Goal: Information Seeking & Learning: Check status

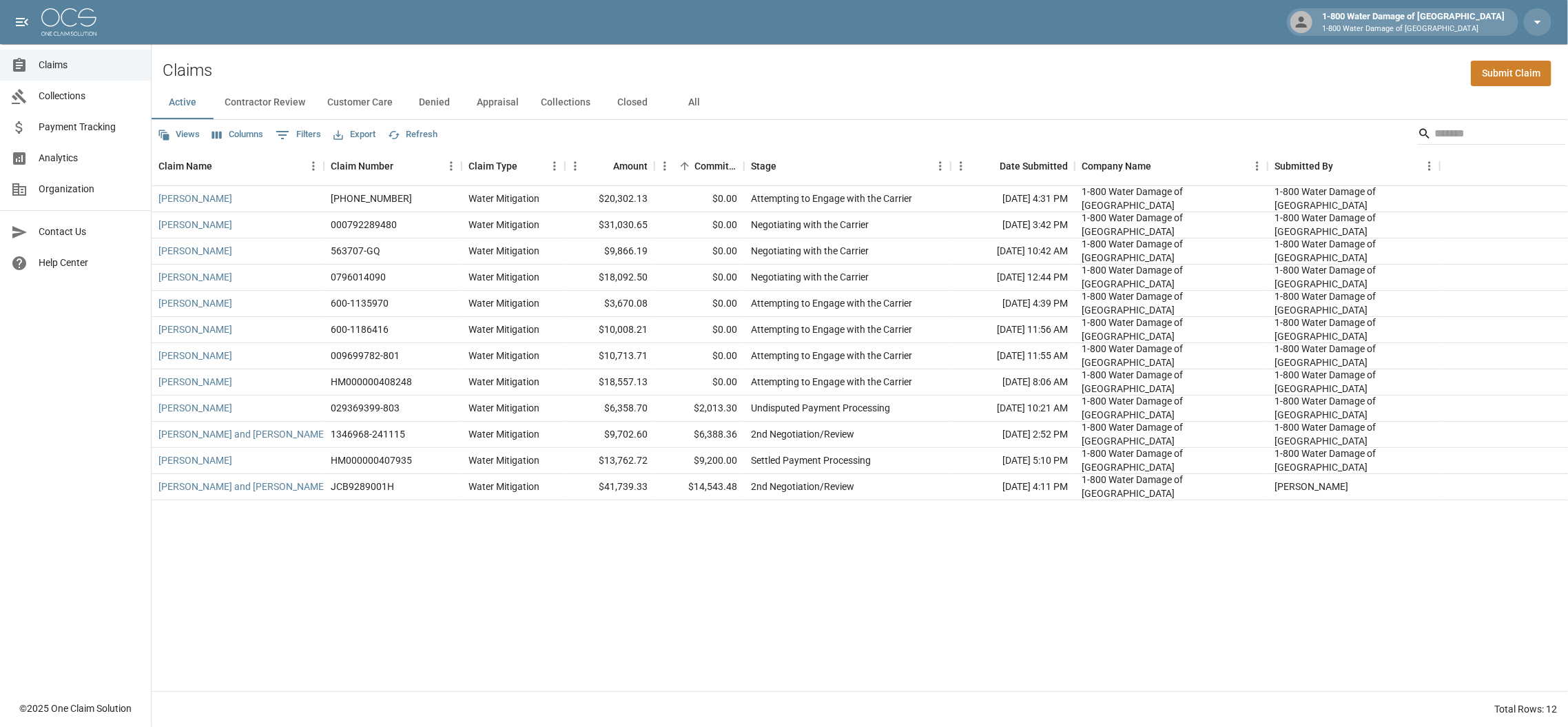
drag, startPoint x: 0, startPoint y: 0, endPoint x: 1272, endPoint y: 72, distance: 1274.0
click at [1272, 72] on div "Claims Submit Claim" at bounding box center [859, 65] width 1417 height 42
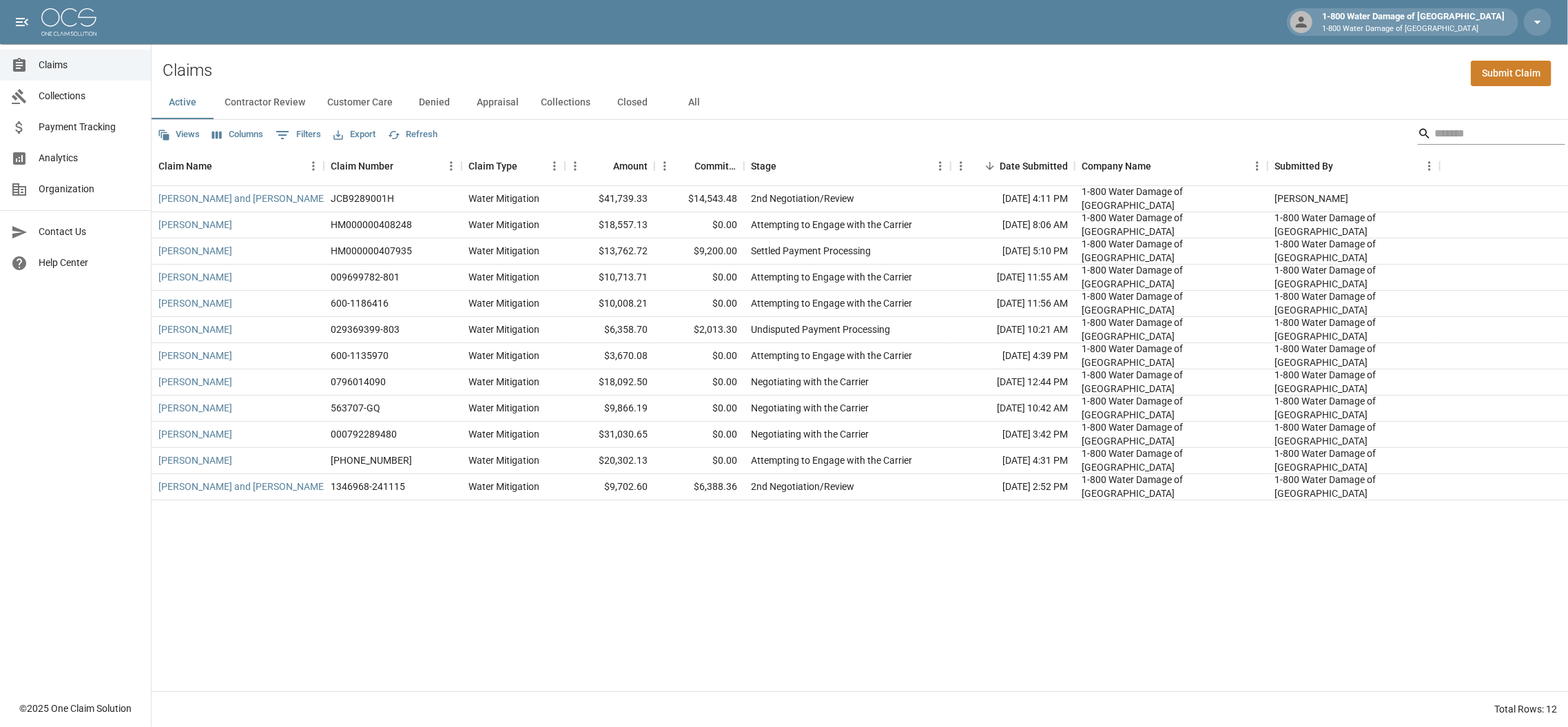
click at [1472, 129] on input "Search" at bounding box center [1489, 133] width 110 height 22
type input "*****"
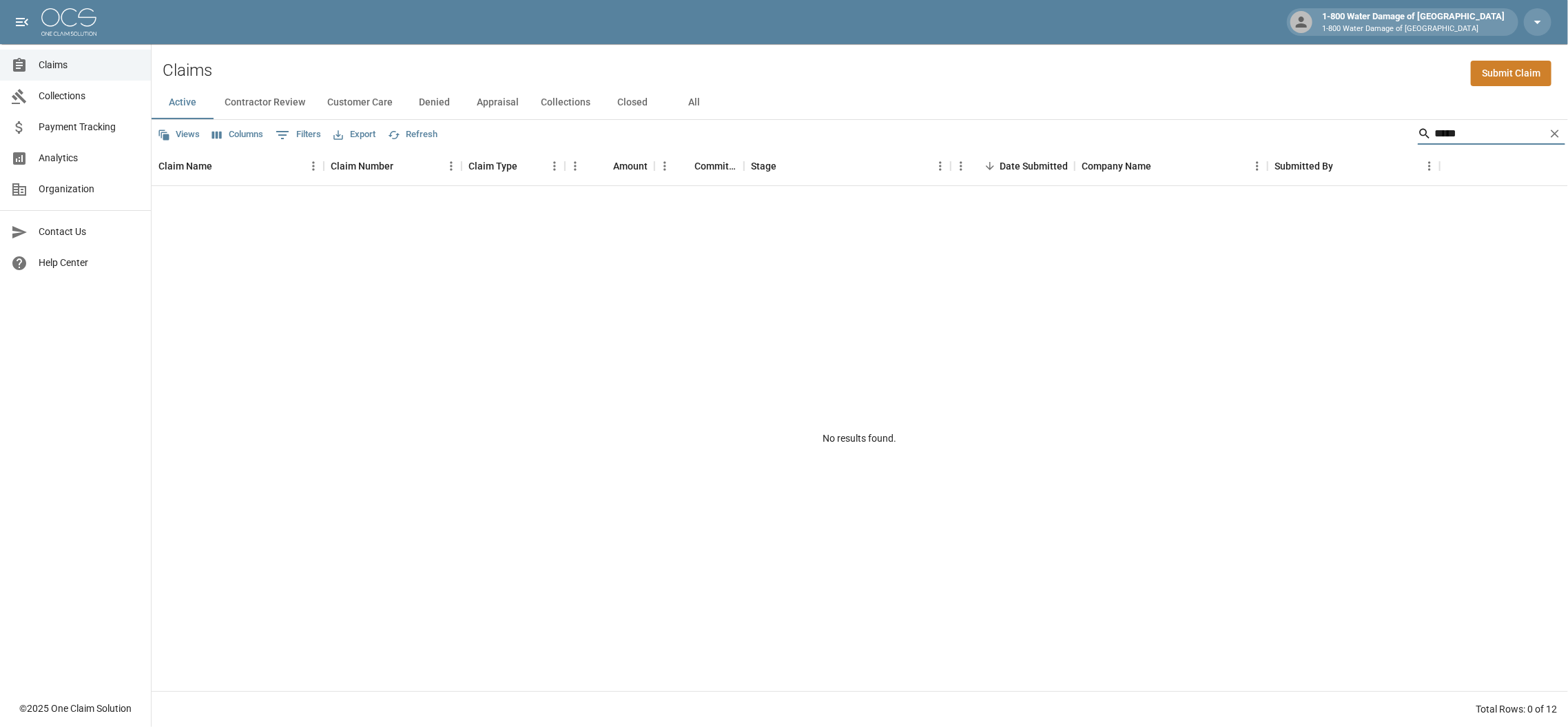
click at [689, 96] on button "All" at bounding box center [694, 103] width 62 height 33
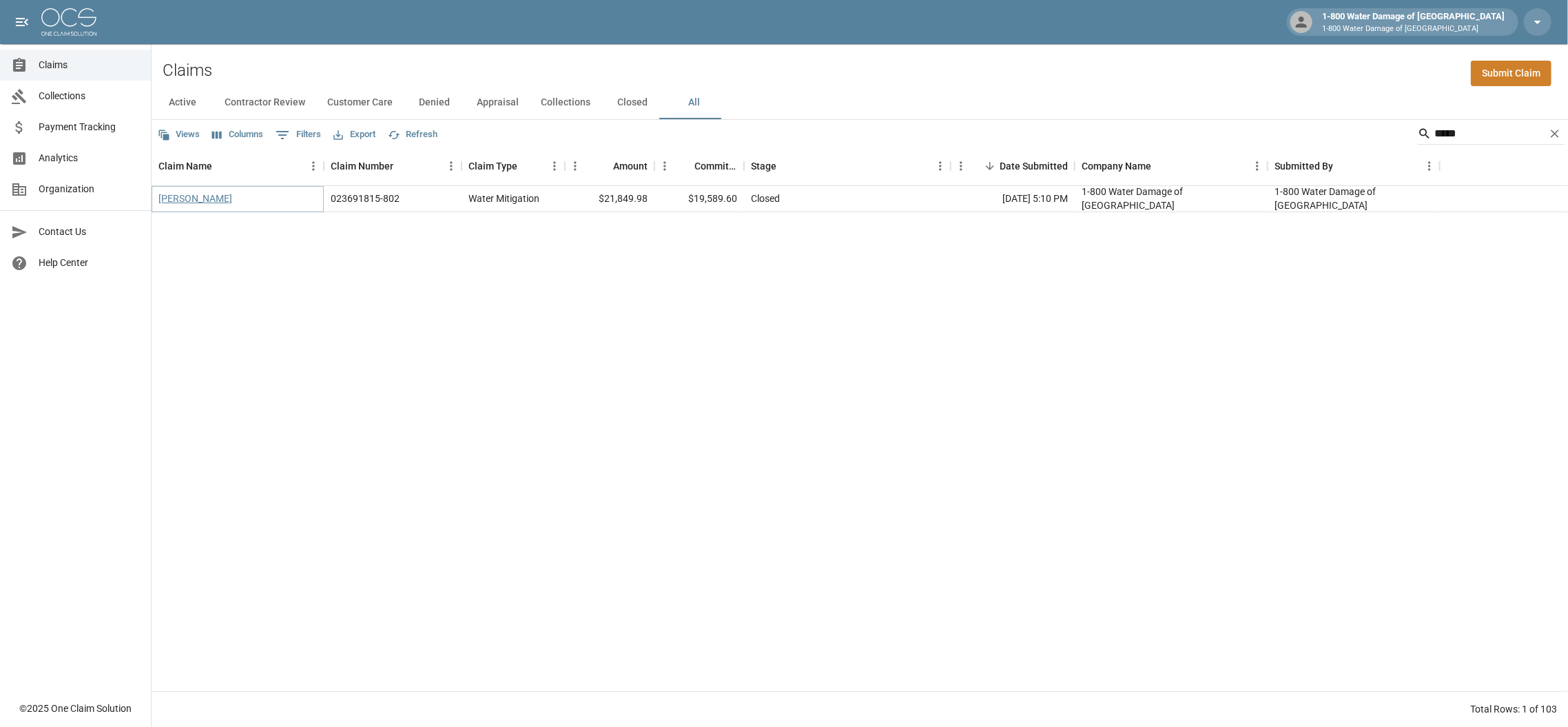
click at [187, 204] on link "[PERSON_NAME]" at bounding box center [195, 198] width 73 height 14
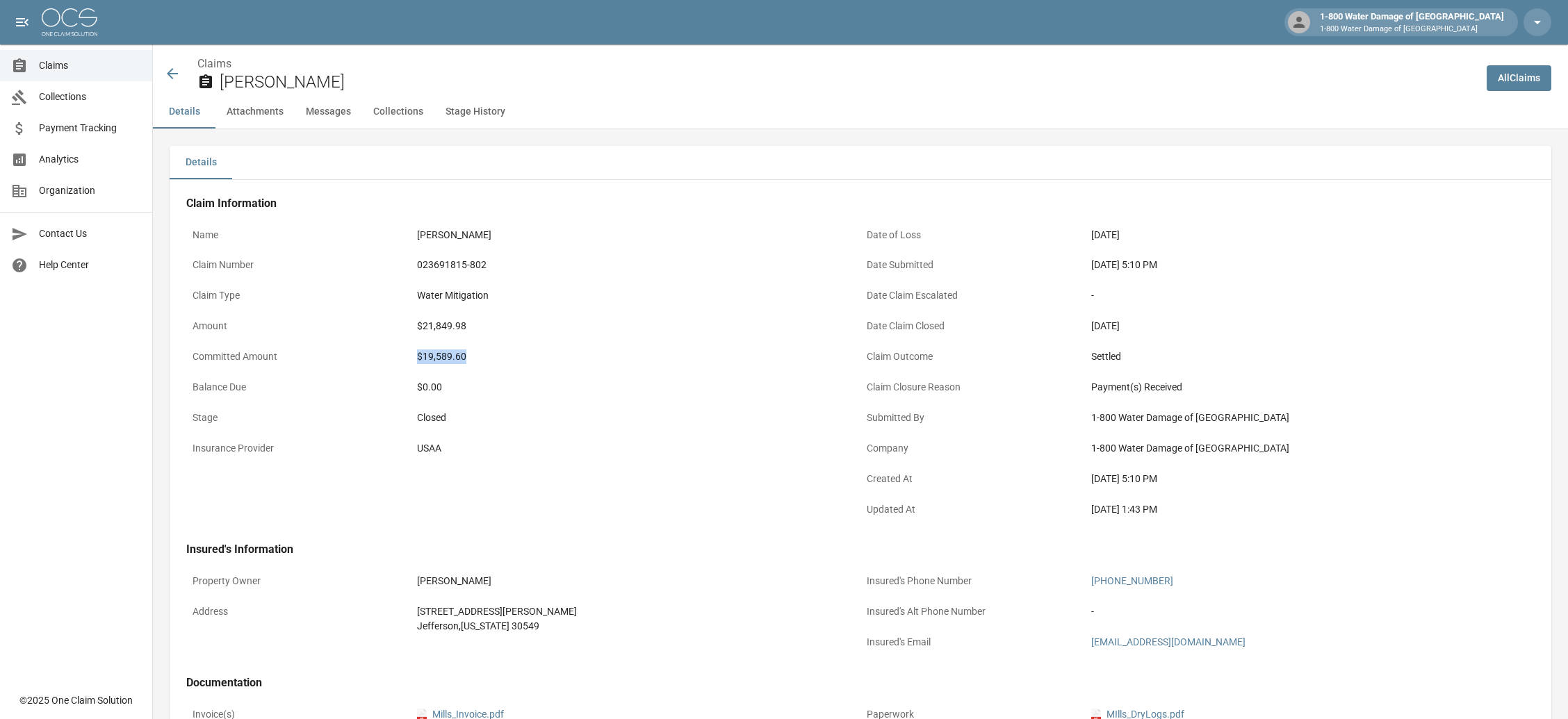
drag, startPoint x: 419, startPoint y: 357, endPoint x: 531, endPoint y: 355, distance: 112.0
click at [531, 355] on div "$19,589.60" at bounding box center [635, 356] width 450 height 27
click at [174, 58] on div "Claims [PERSON_NAME]" at bounding box center [820, 74] width 1312 height 37
click at [174, 65] on icon at bounding box center [172, 73] width 17 height 17
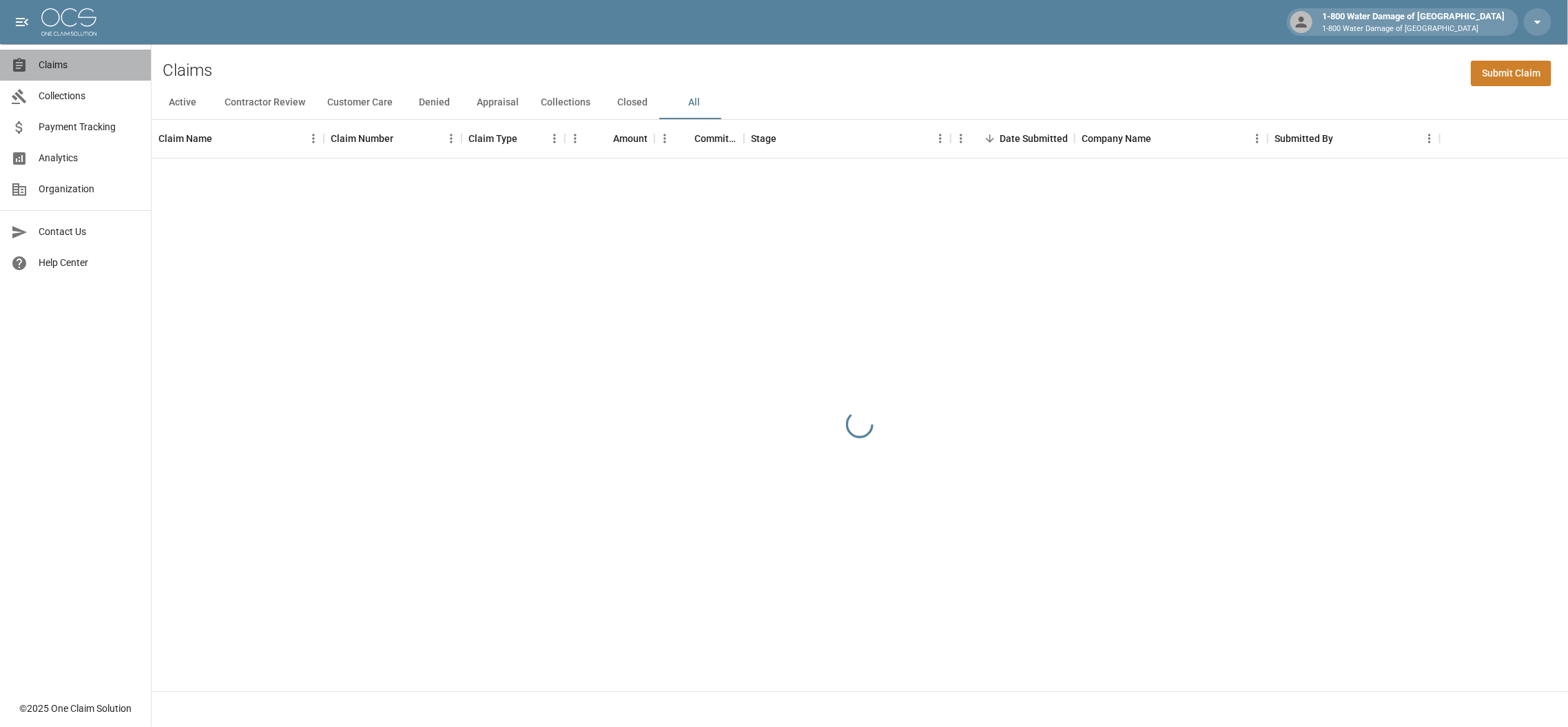
click at [38, 64] on div "Claims" at bounding box center [25, 65] width 28 height 17
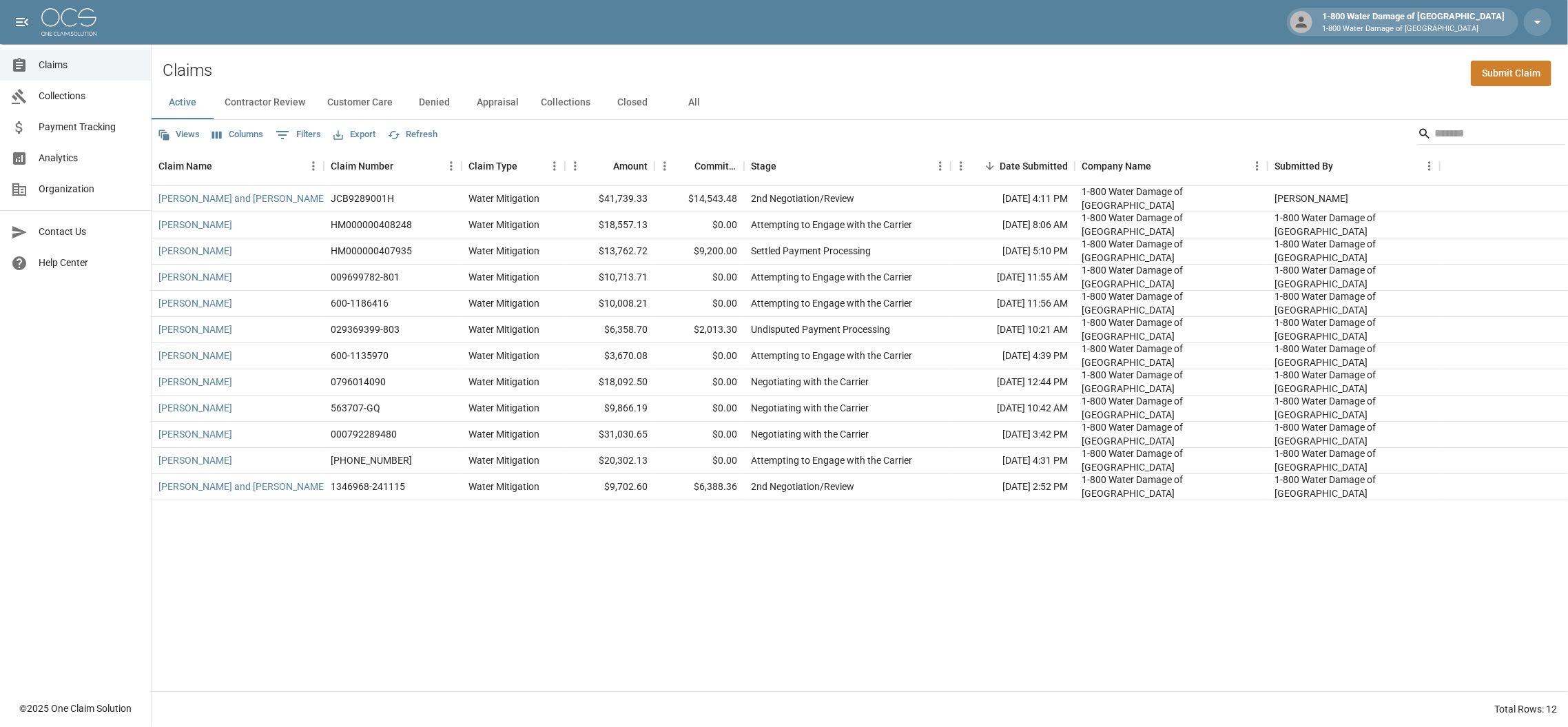
click at [365, 98] on button "Customer Care" at bounding box center [360, 103] width 87 height 33
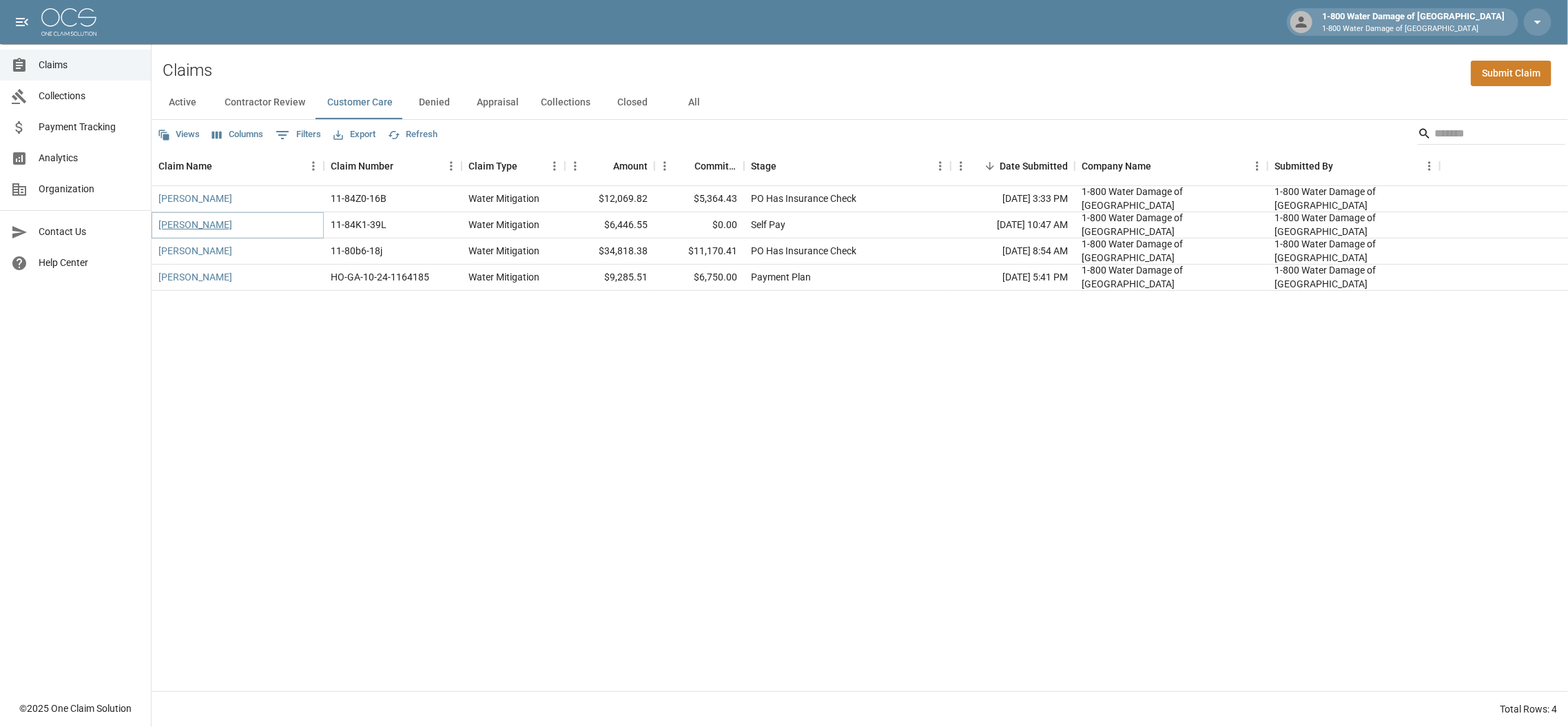
click at [174, 226] on link "[PERSON_NAME]" at bounding box center [195, 225] width 73 height 14
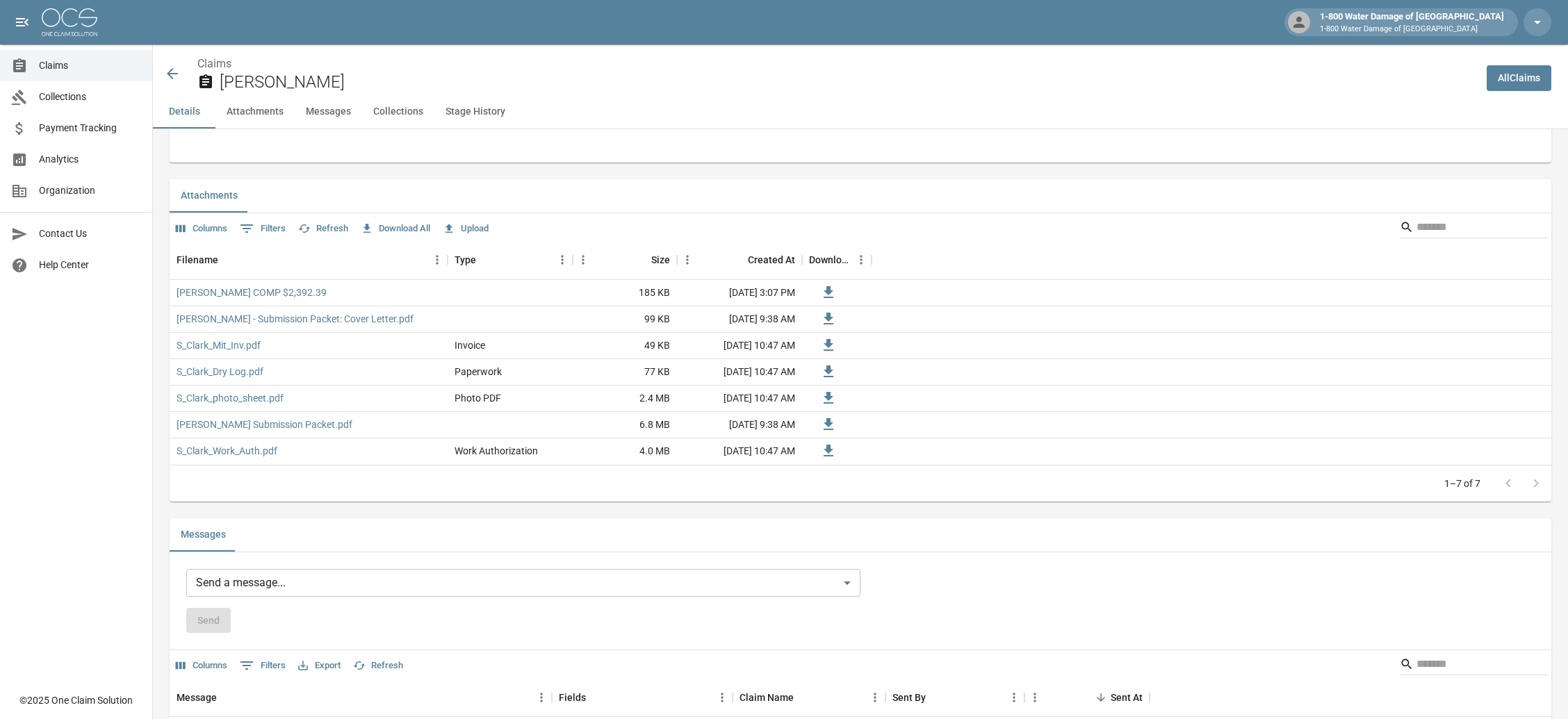
scroll to position [740, 0]
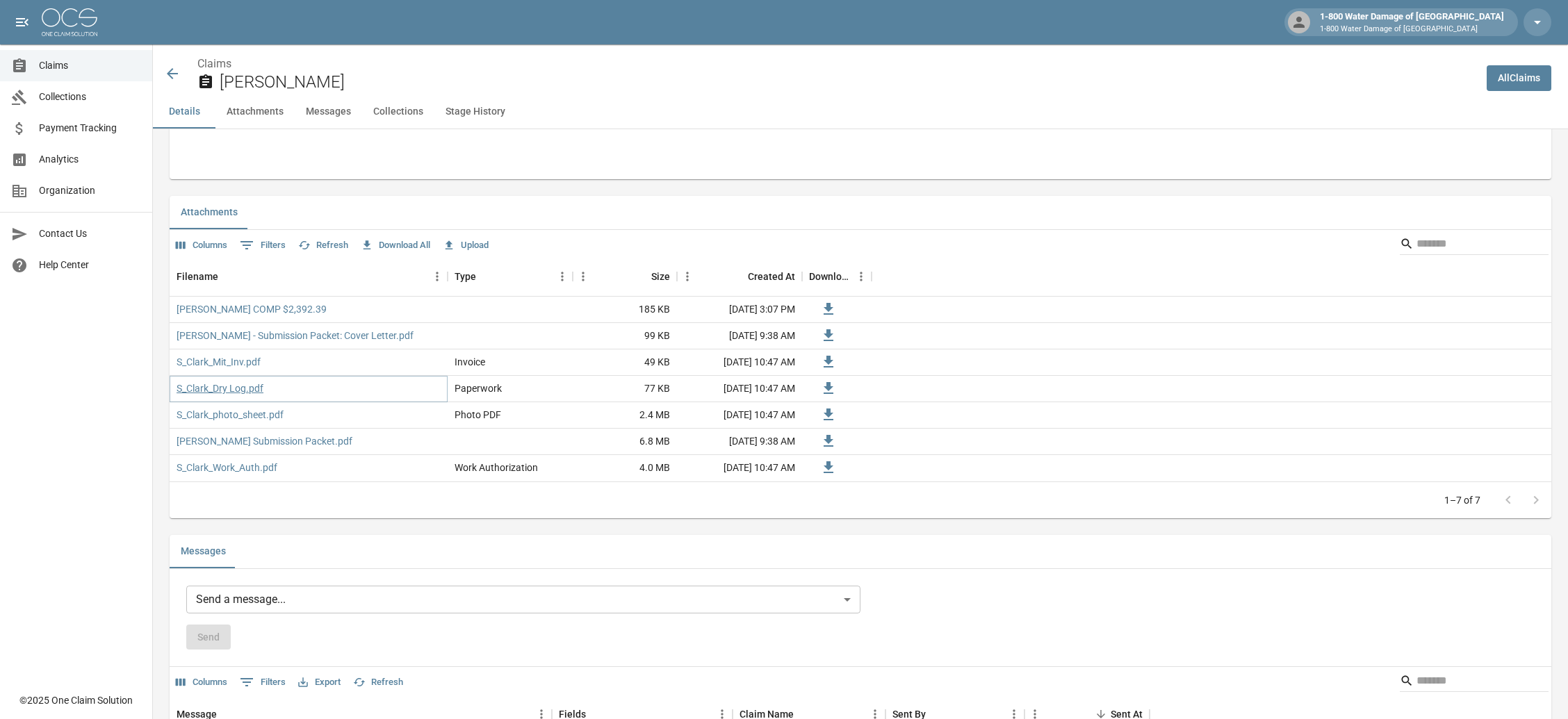
click at [222, 389] on link "S_Clark_Dry Log.pdf" at bounding box center [219, 389] width 87 height 14
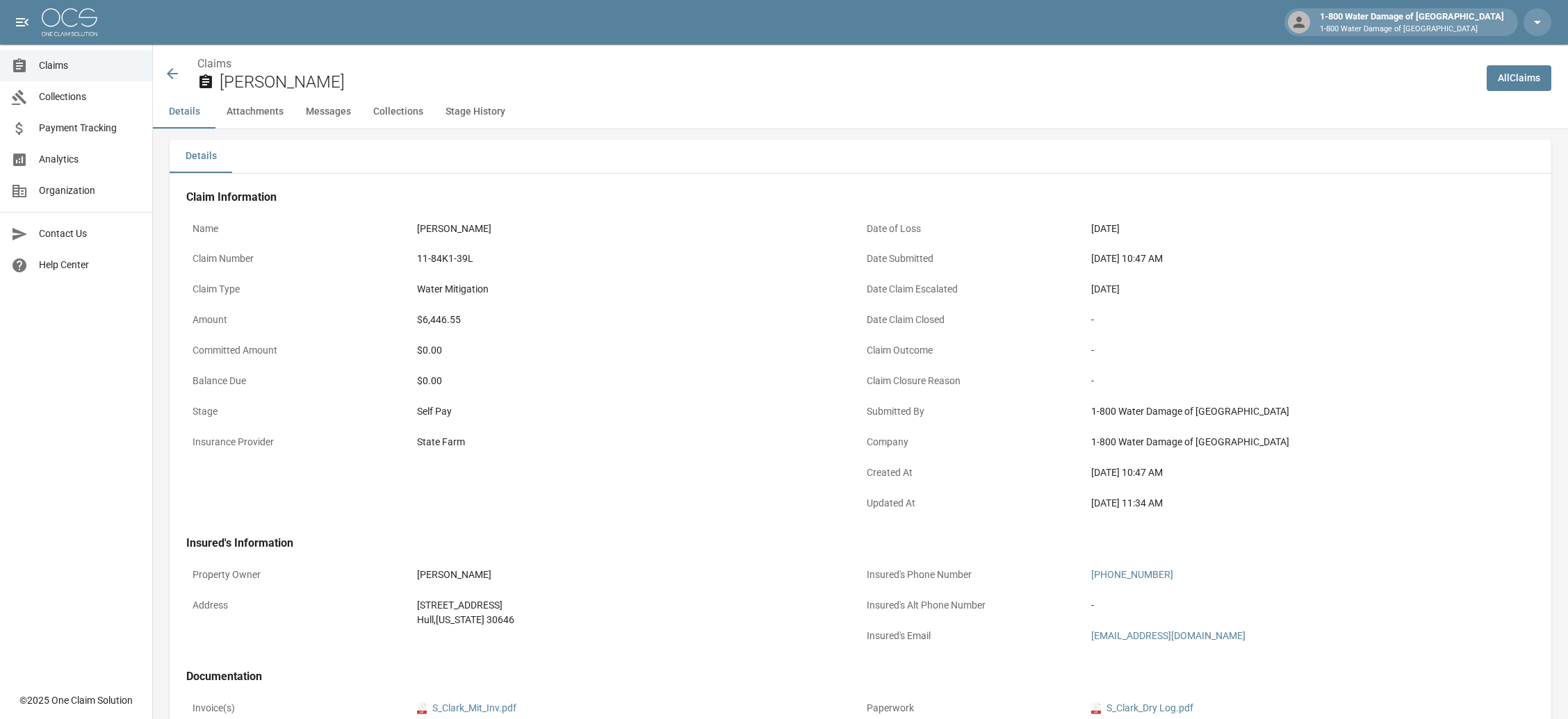
scroll to position [0, 0]
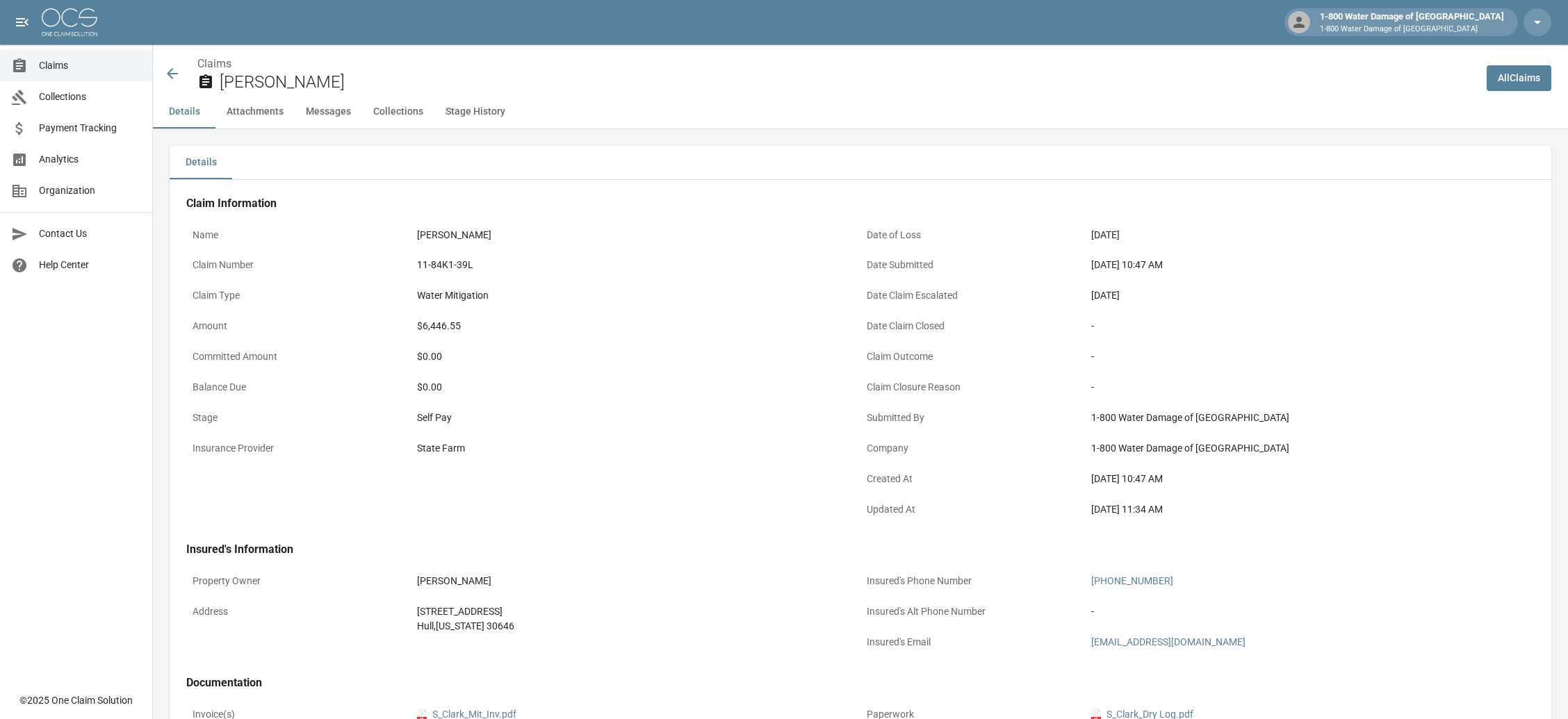
click at [173, 68] on icon at bounding box center [172, 73] width 17 height 17
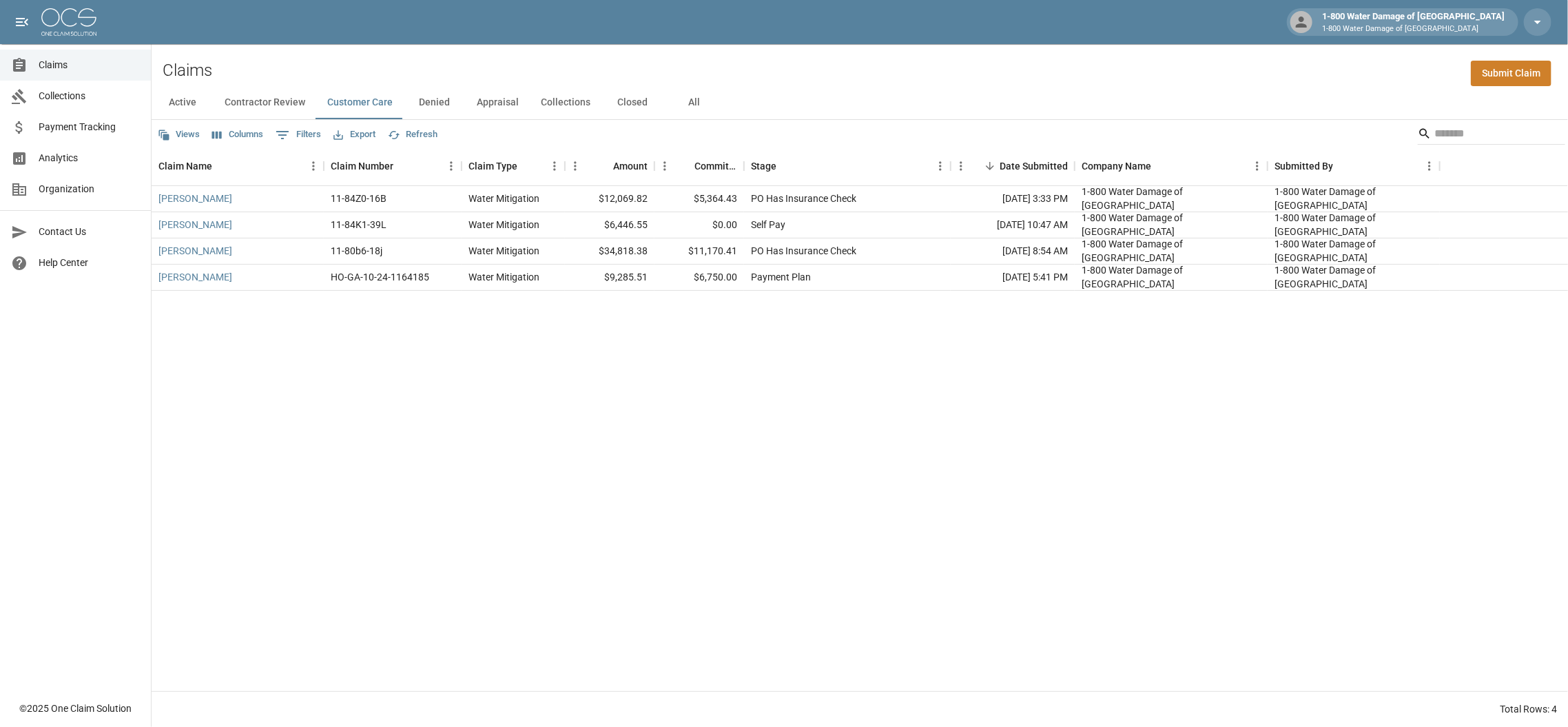
click at [187, 96] on button "Active" at bounding box center [182, 103] width 62 height 33
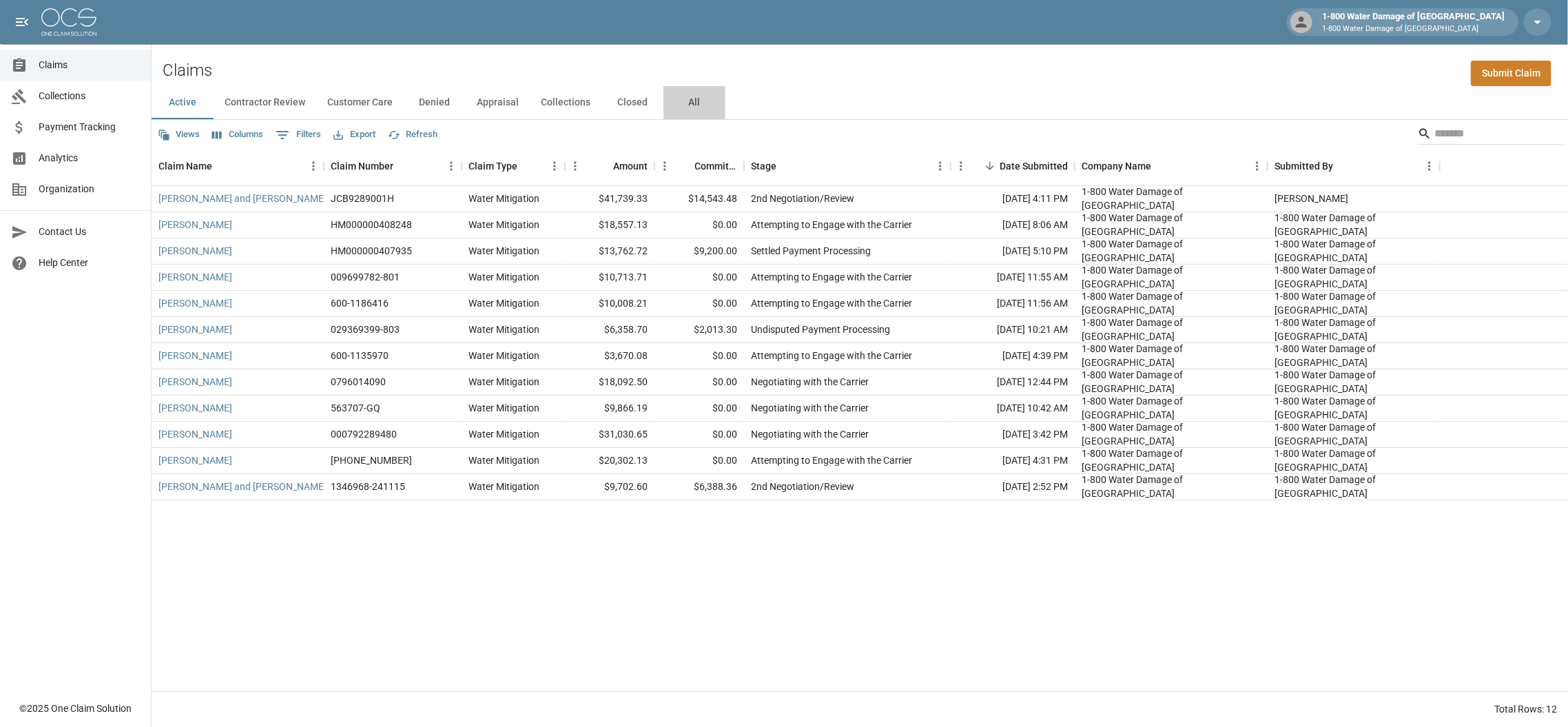
click at [690, 101] on button "All" at bounding box center [694, 103] width 62 height 33
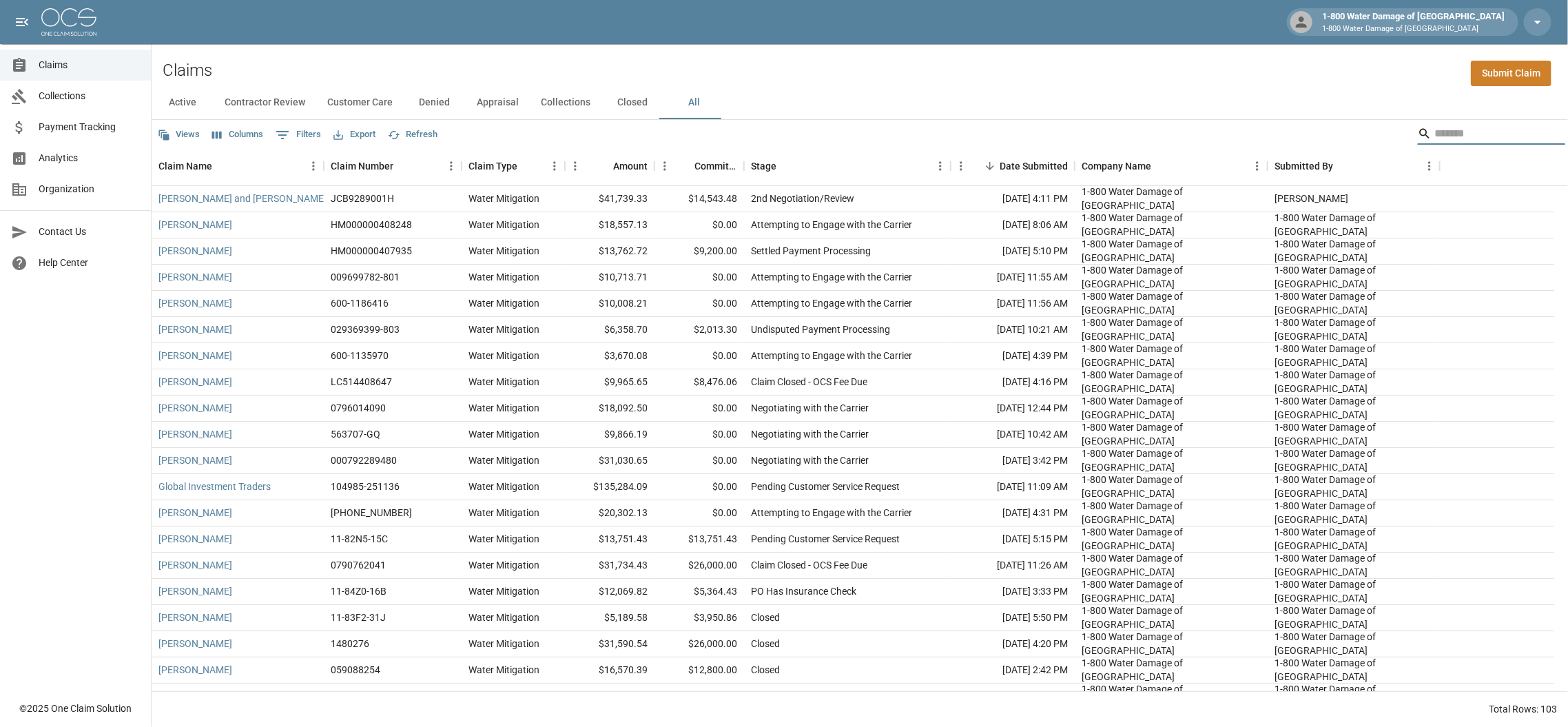
click at [1464, 134] on input "Search" at bounding box center [1489, 133] width 110 height 22
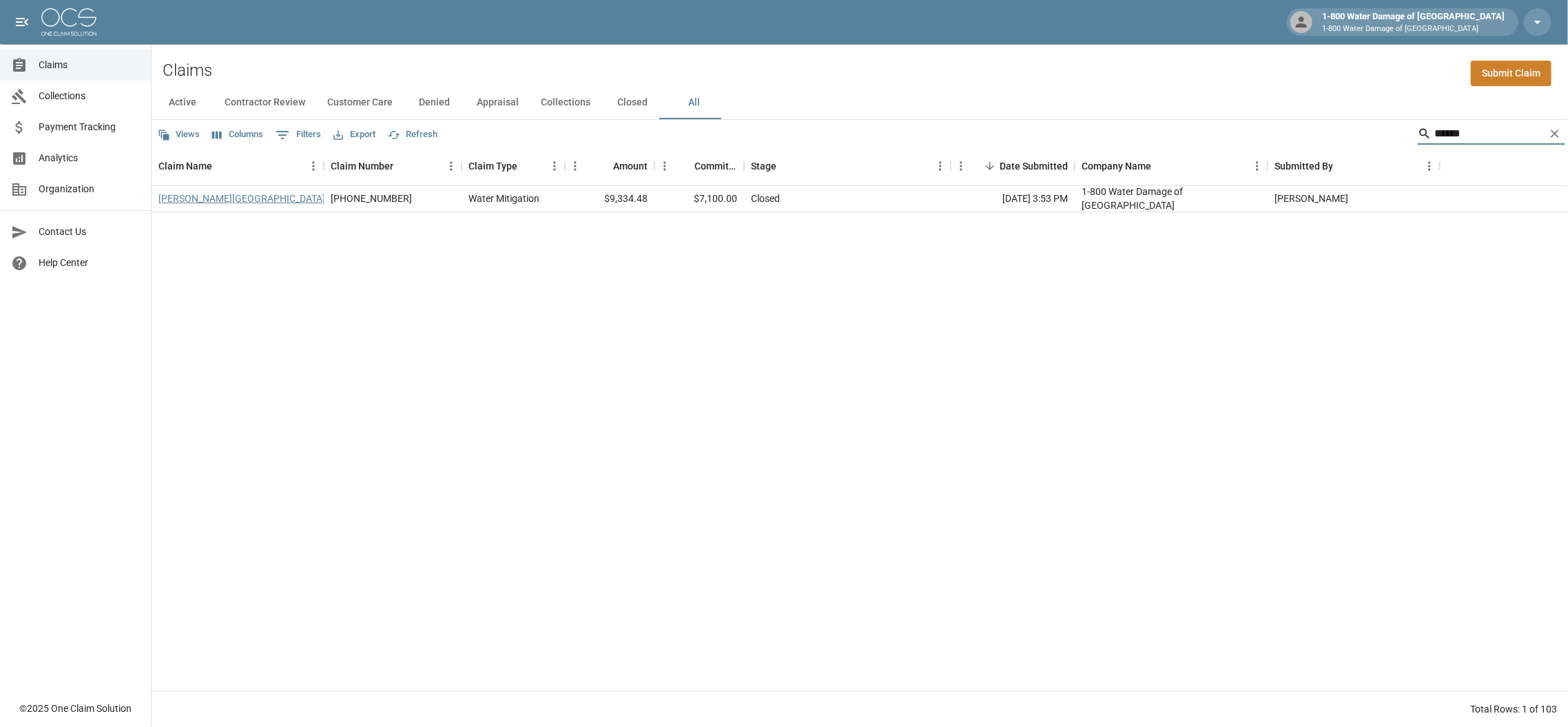
type input "******"
click at [197, 197] on link "[PERSON_NAME][GEOGRAPHIC_DATA]" at bounding box center [241, 198] width 167 height 14
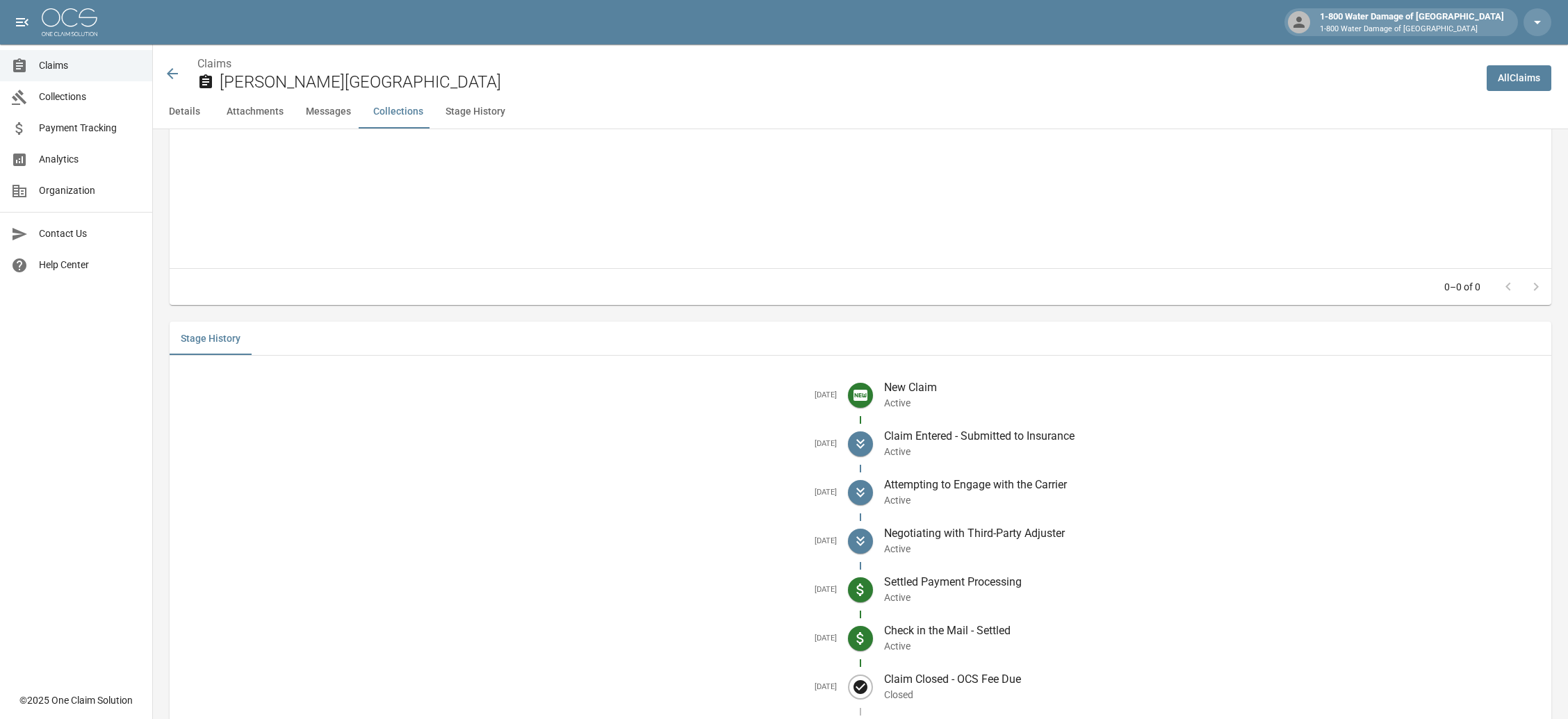
scroll to position [1610, 0]
click at [168, 80] on icon at bounding box center [172, 73] width 17 height 17
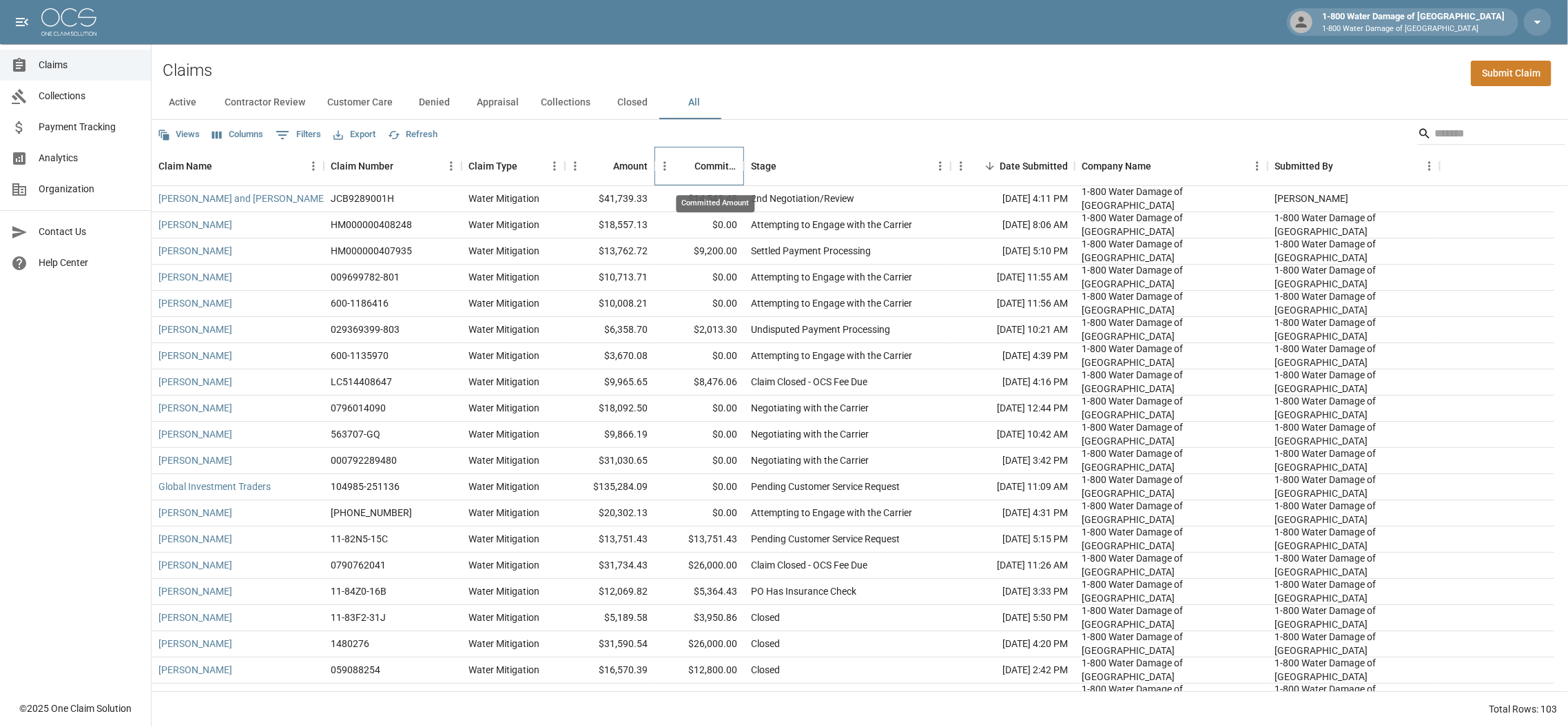
click at [696, 168] on div "Committed Amount" at bounding box center [716, 166] width 43 height 38
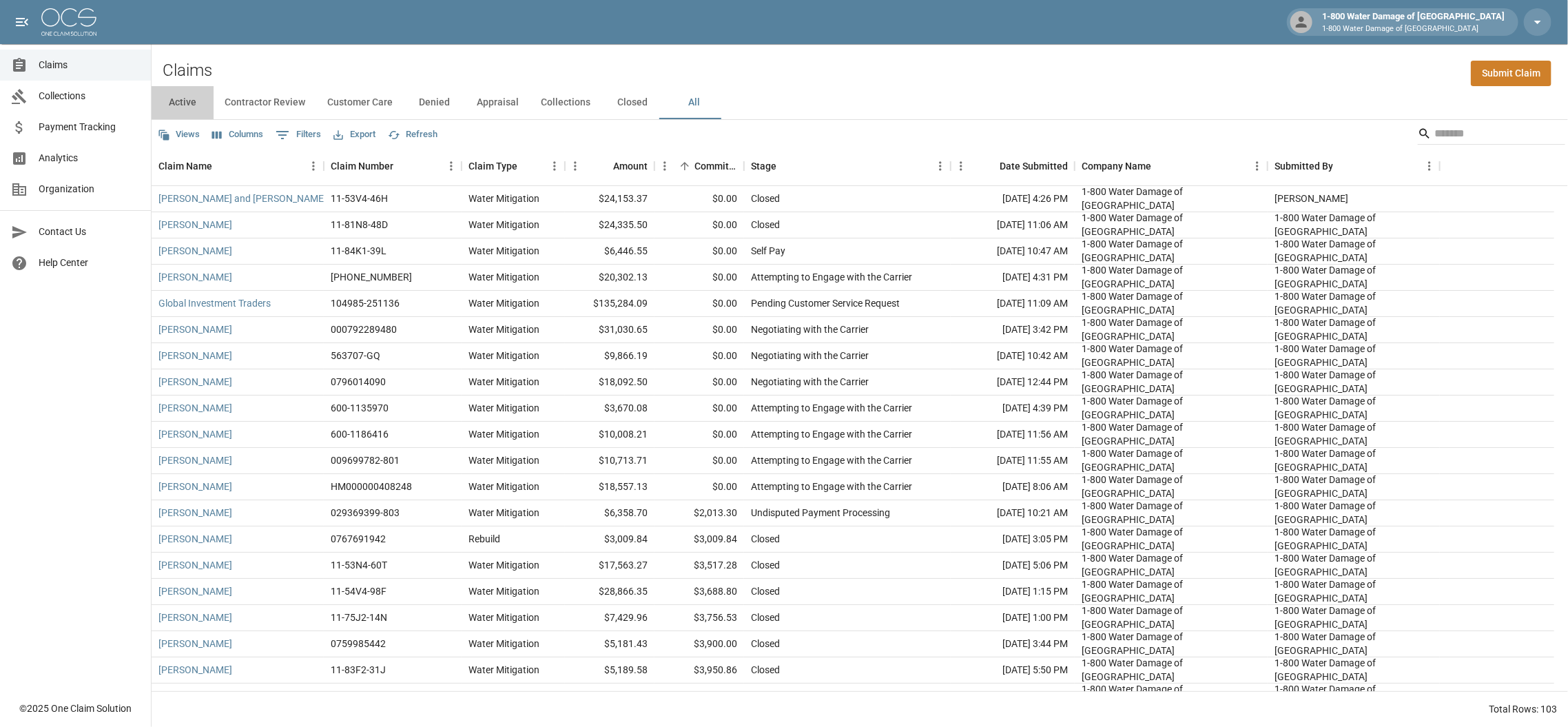
click at [177, 102] on button "Active" at bounding box center [182, 103] width 62 height 33
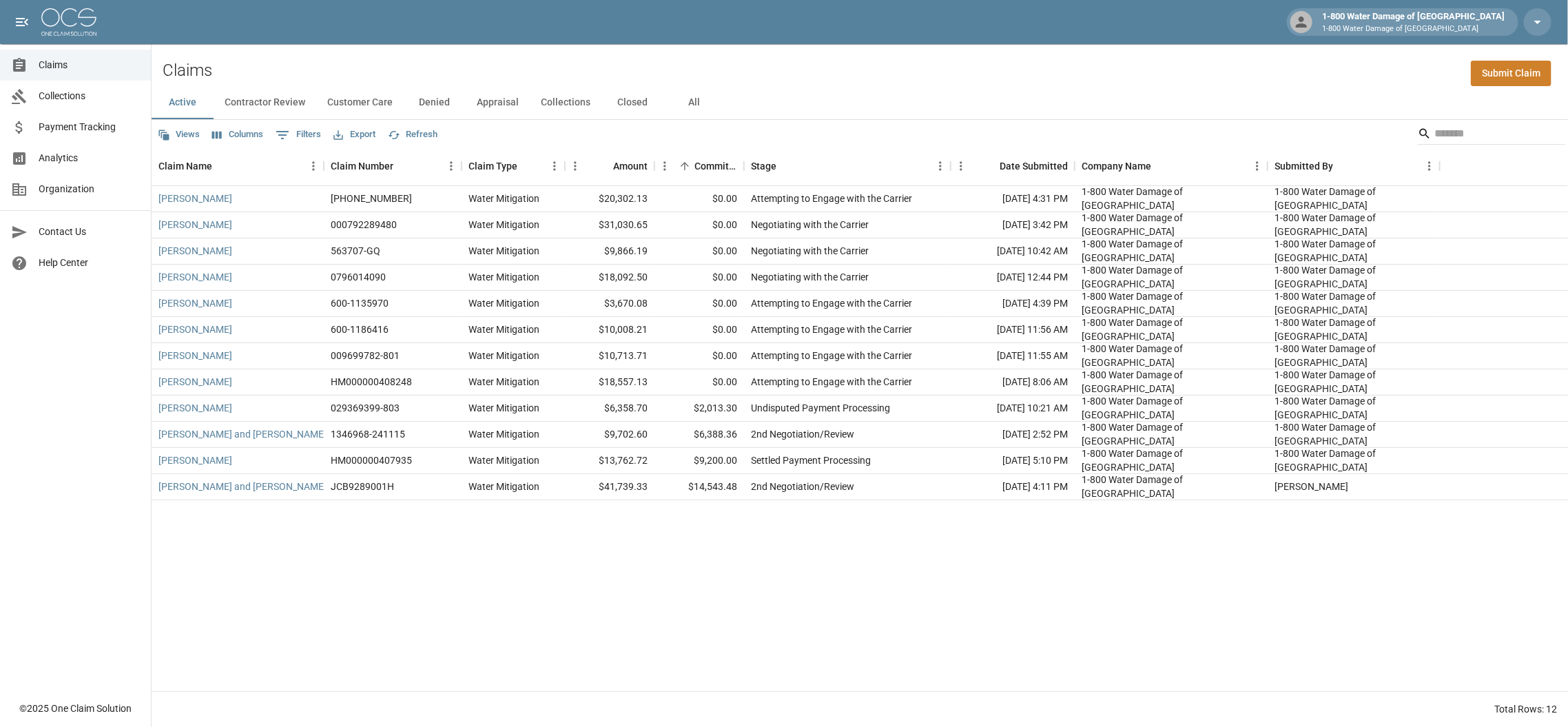
click at [242, 96] on button "Contractor Review" at bounding box center [264, 103] width 102 height 33
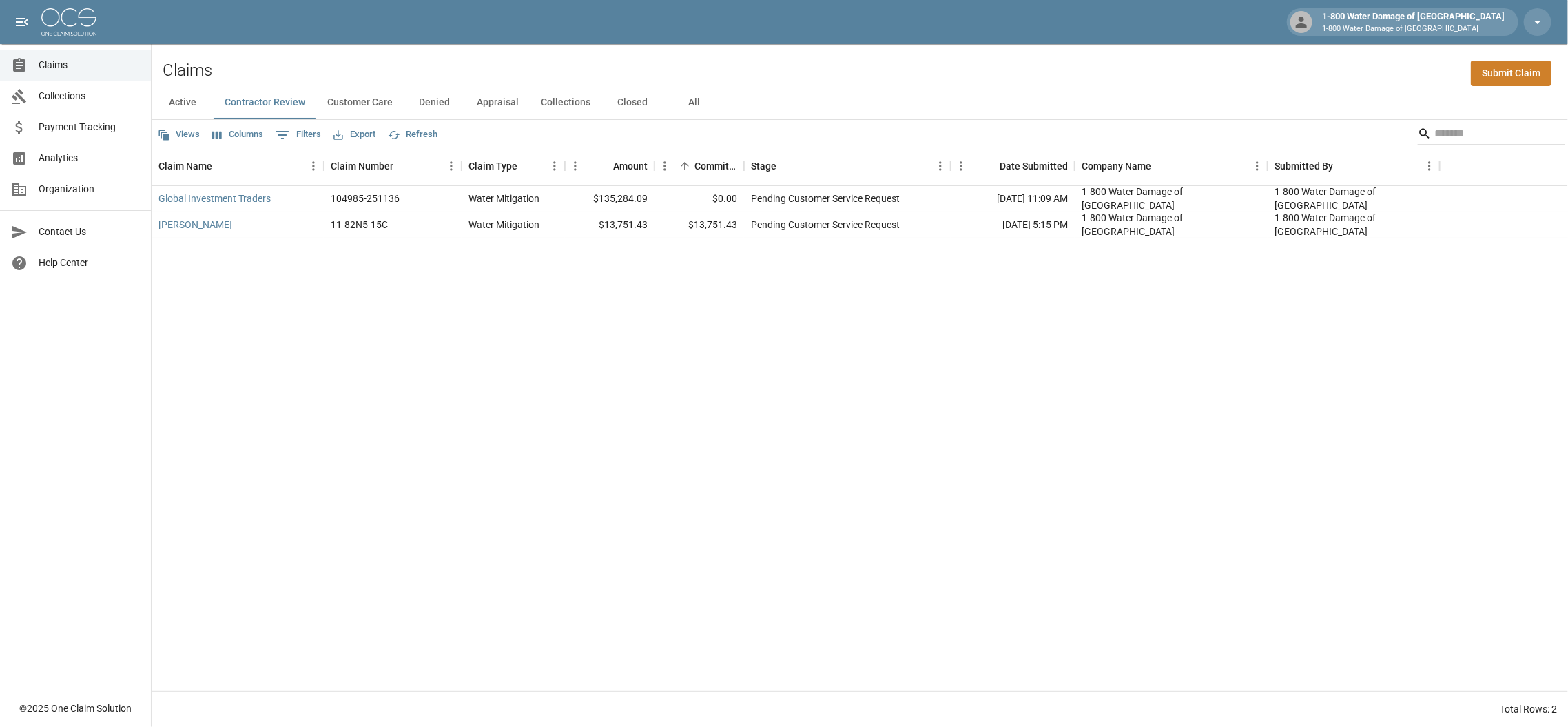
click at [358, 96] on button "Customer Care" at bounding box center [360, 103] width 87 height 33
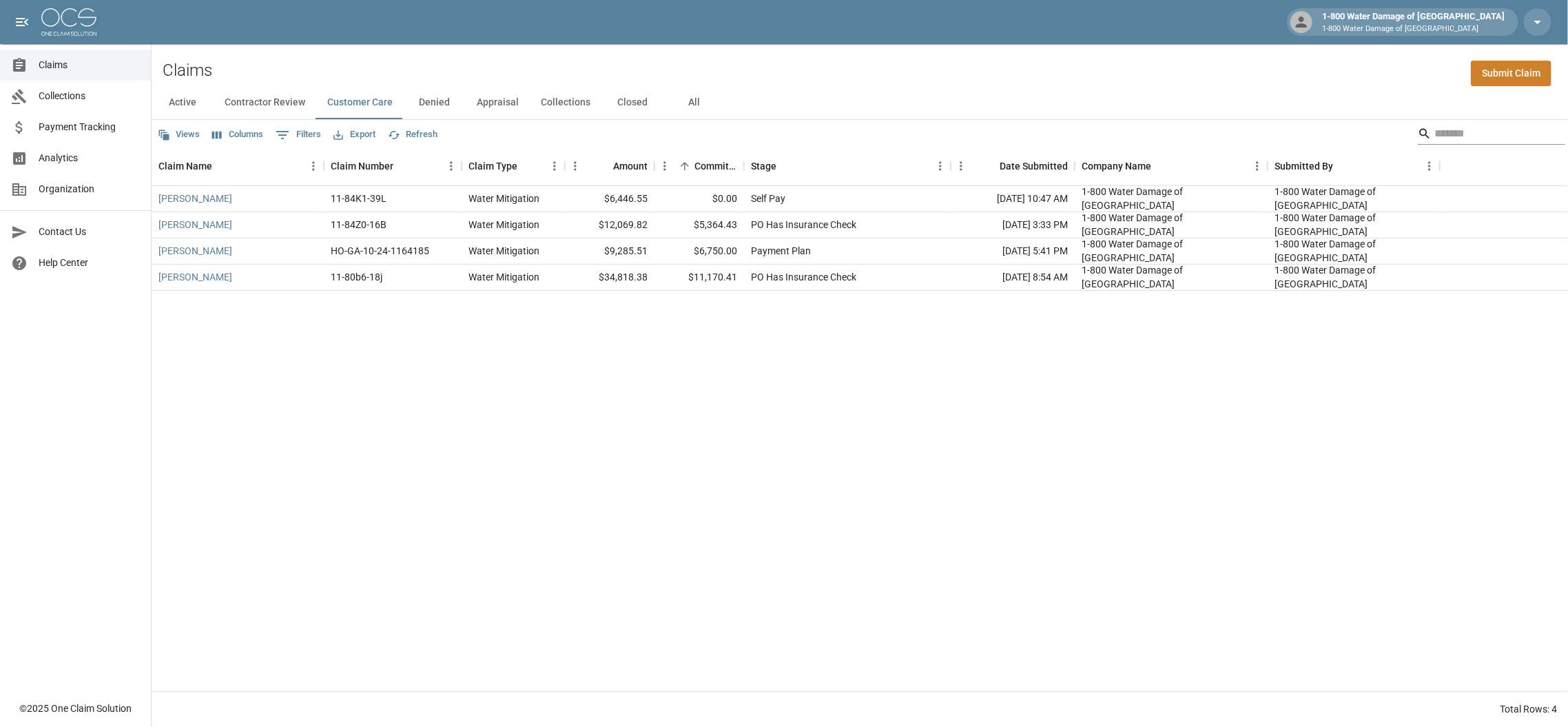
click at [1434, 135] on input "Search" at bounding box center [1489, 133] width 110 height 22
click at [490, 93] on button "Appraisal" at bounding box center [497, 103] width 64 height 33
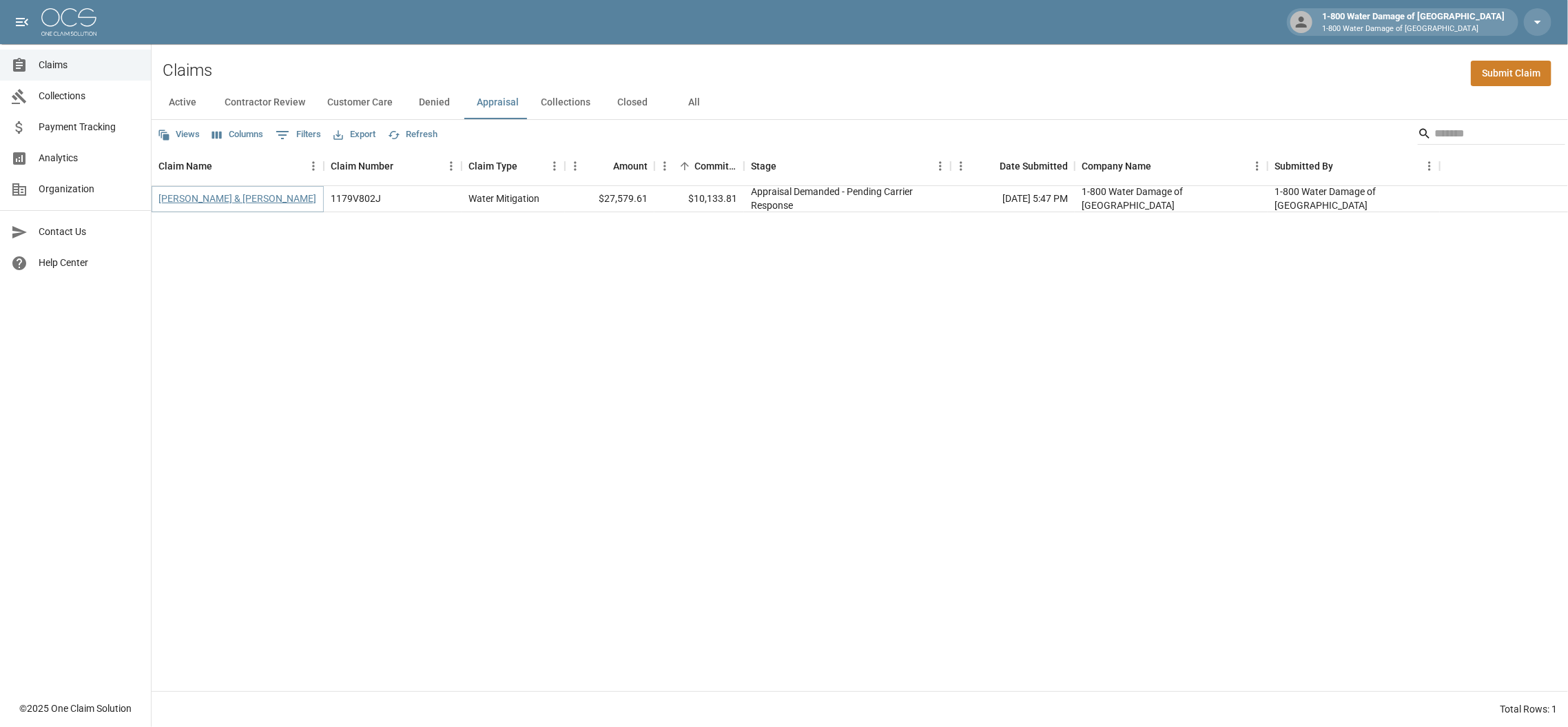
click at [204, 197] on link "[PERSON_NAME] & [PERSON_NAME]" at bounding box center [237, 198] width 158 height 14
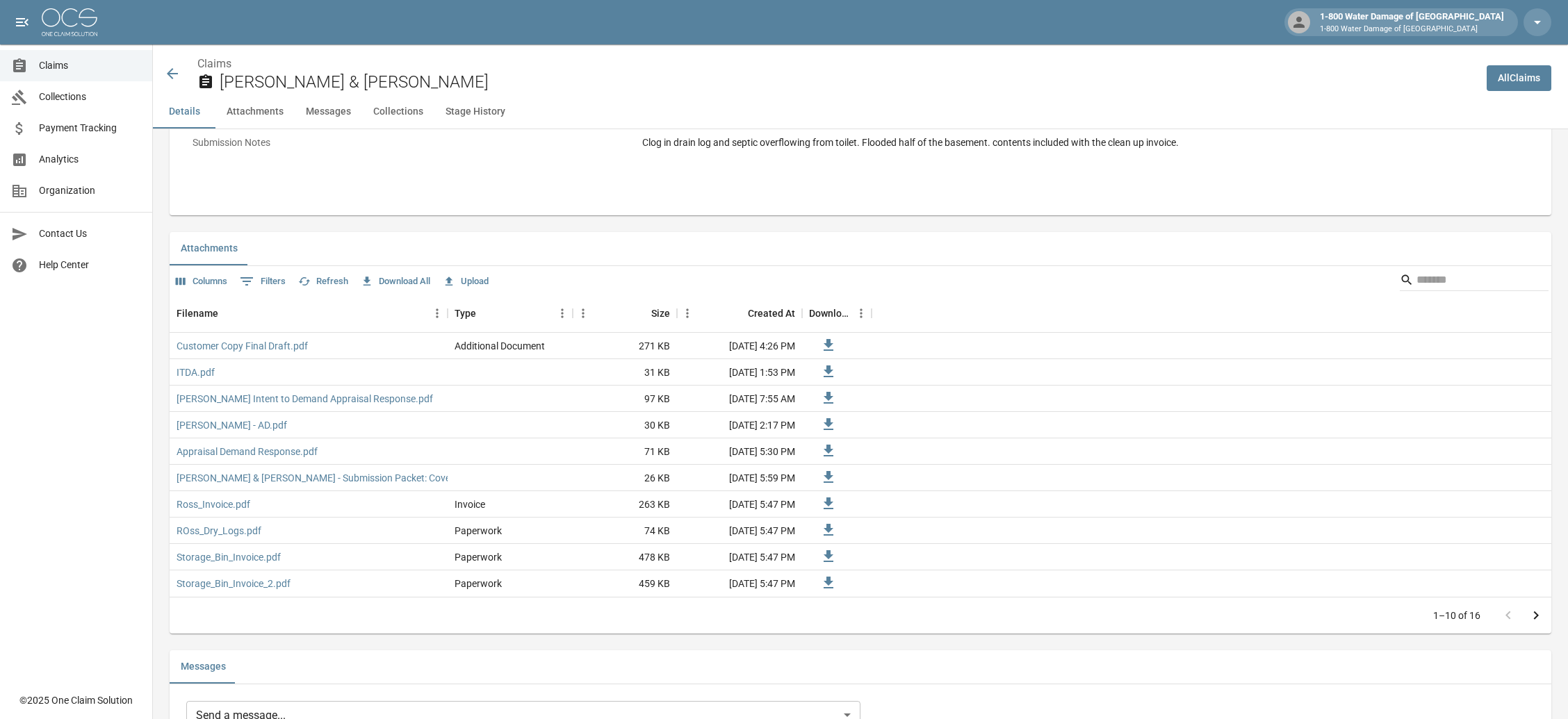
scroll to position [740, 0]
click at [194, 425] on link "[PERSON_NAME] - AD.pdf" at bounding box center [231, 426] width 110 height 14
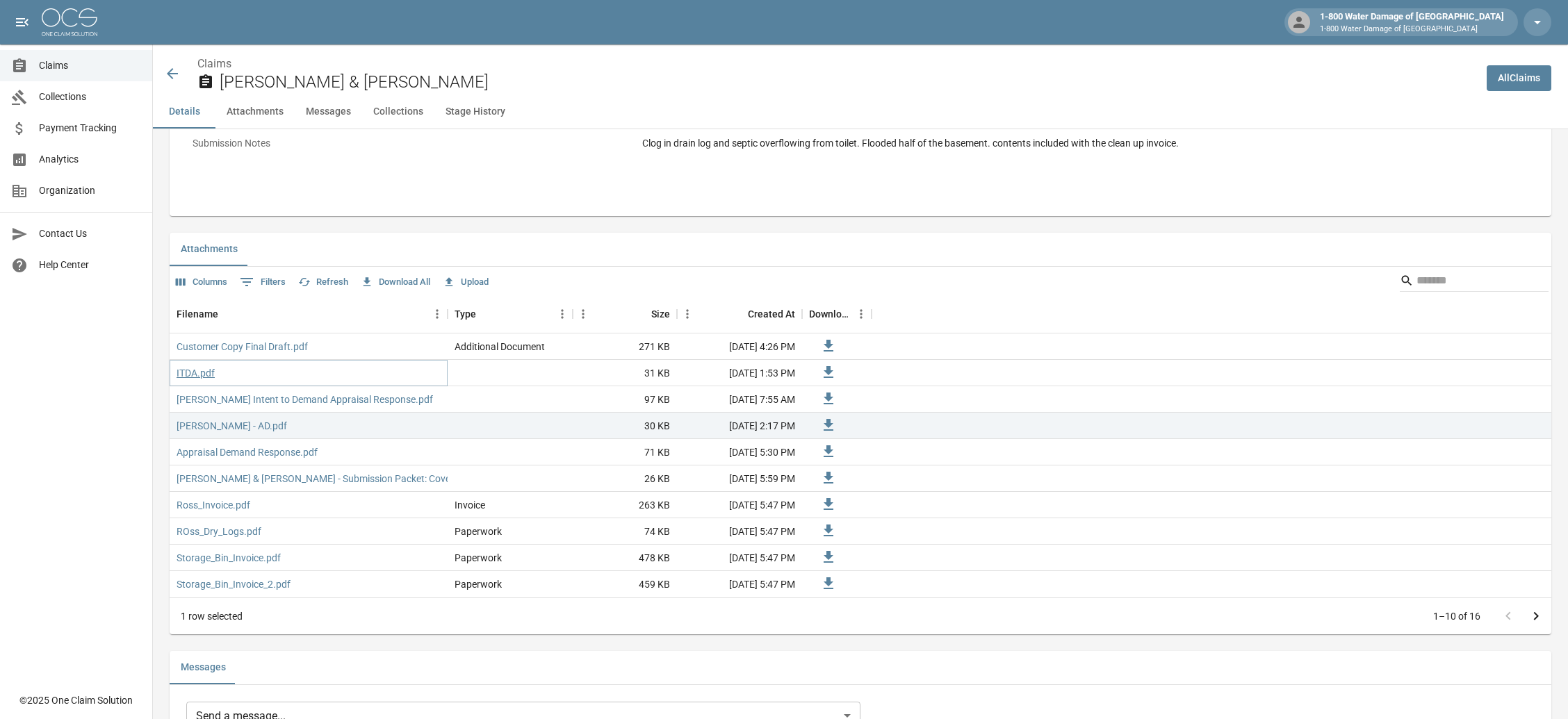
click at [182, 374] on link "ITDA.pdf" at bounding box center [195, 373] width 38 height 14
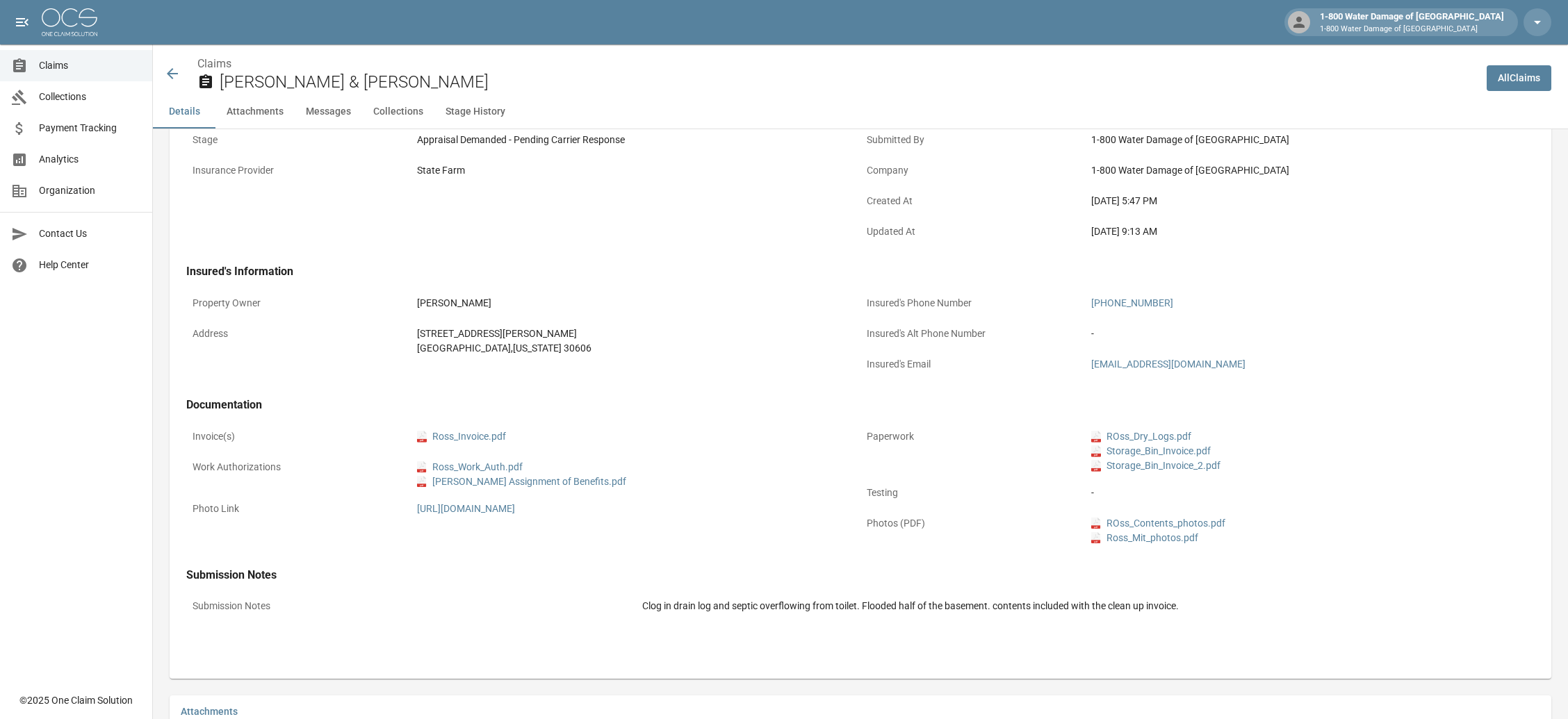
scroll to position [0, 0]
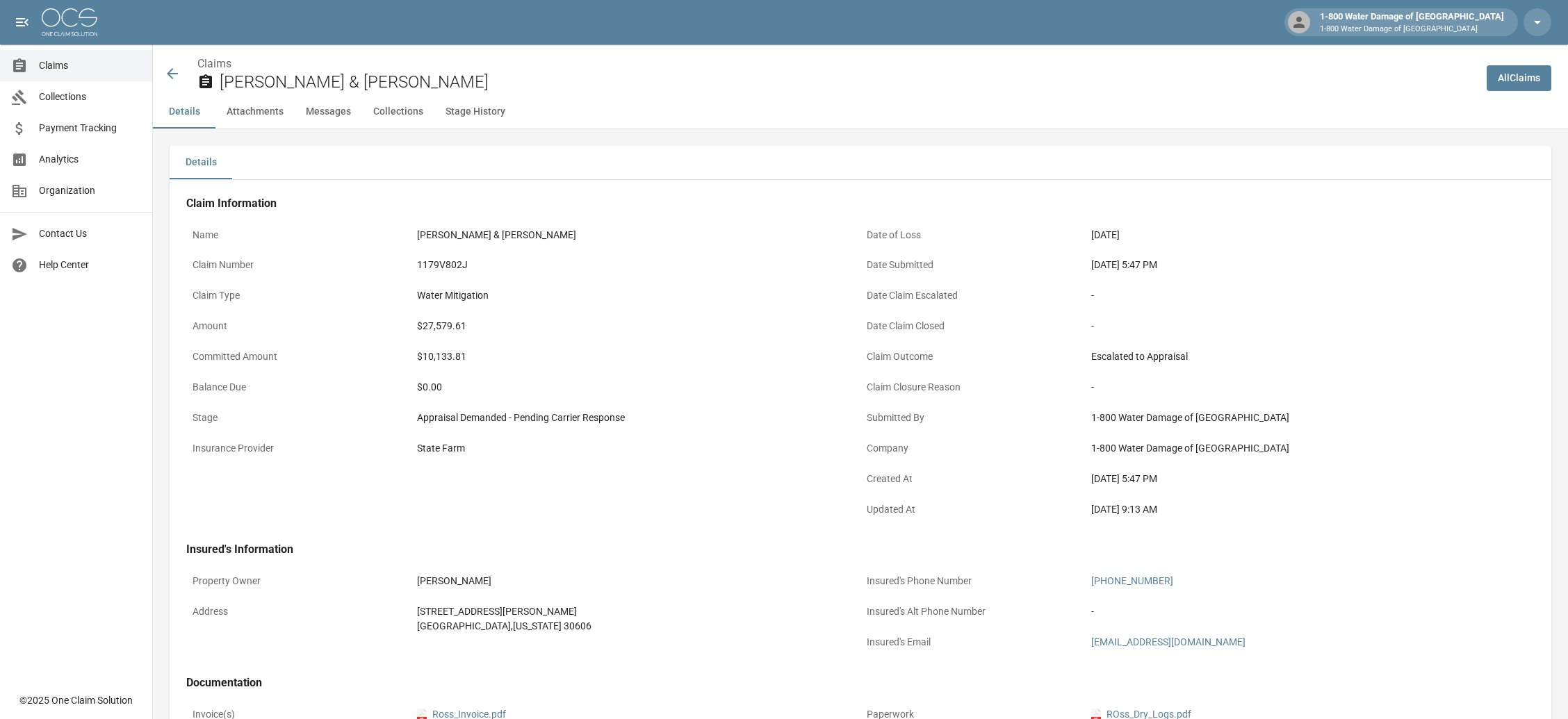
click at [170, 77] on icon at bounding box center [172, 73] width 11 height 11
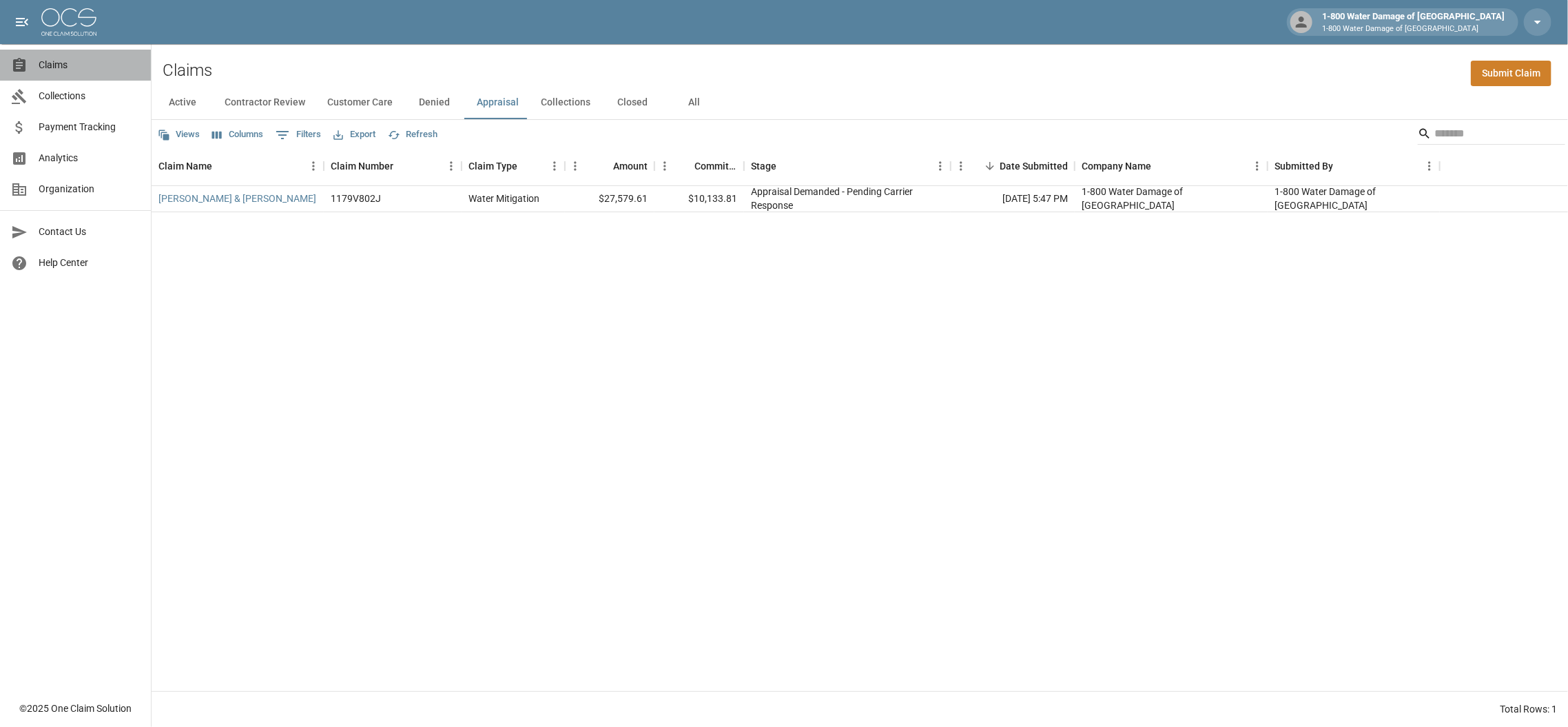
click at [47, 60] on span "Claims" at bounding box center [89, 65] width 101 height 15
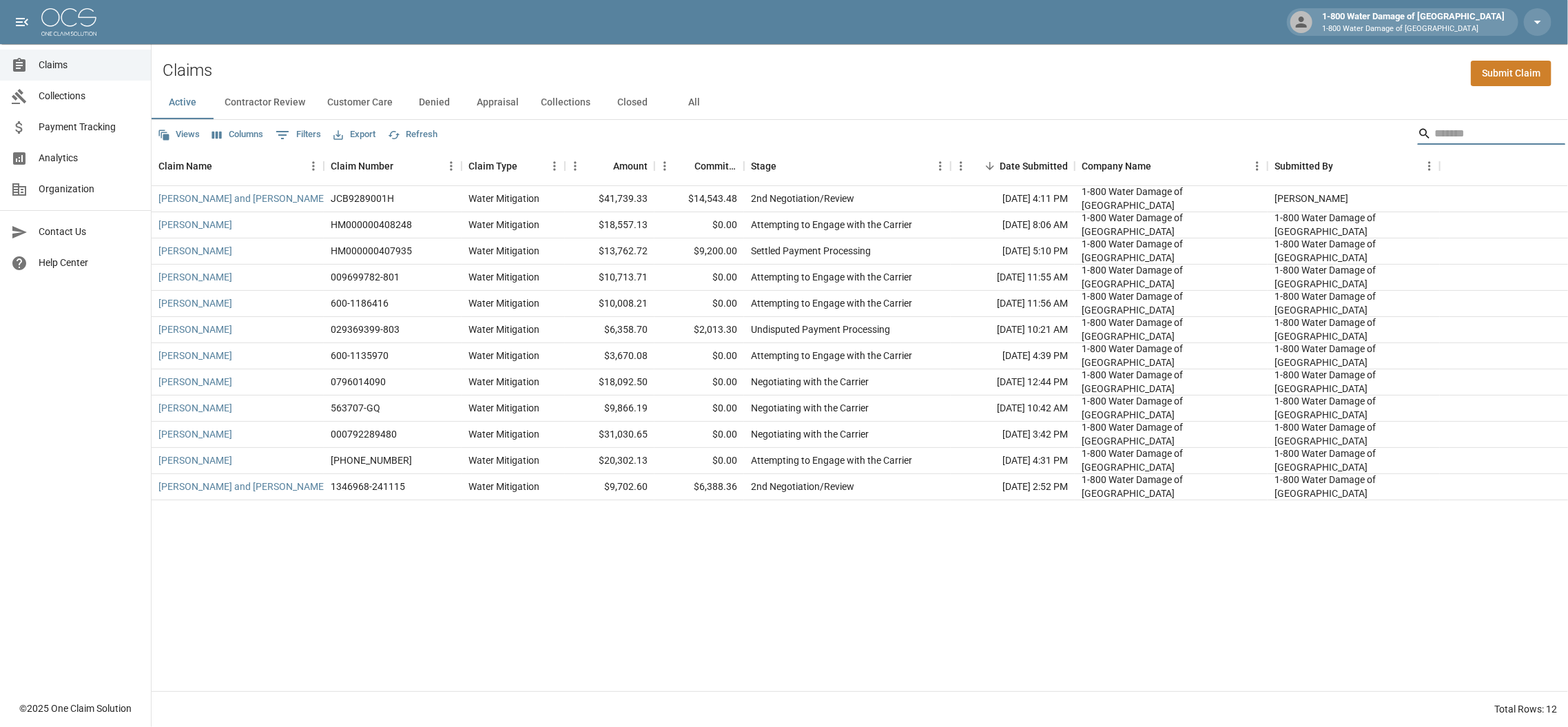
click at [1436, 135] on input "Search" at bounding box center [1489, 133] width 110 height 22
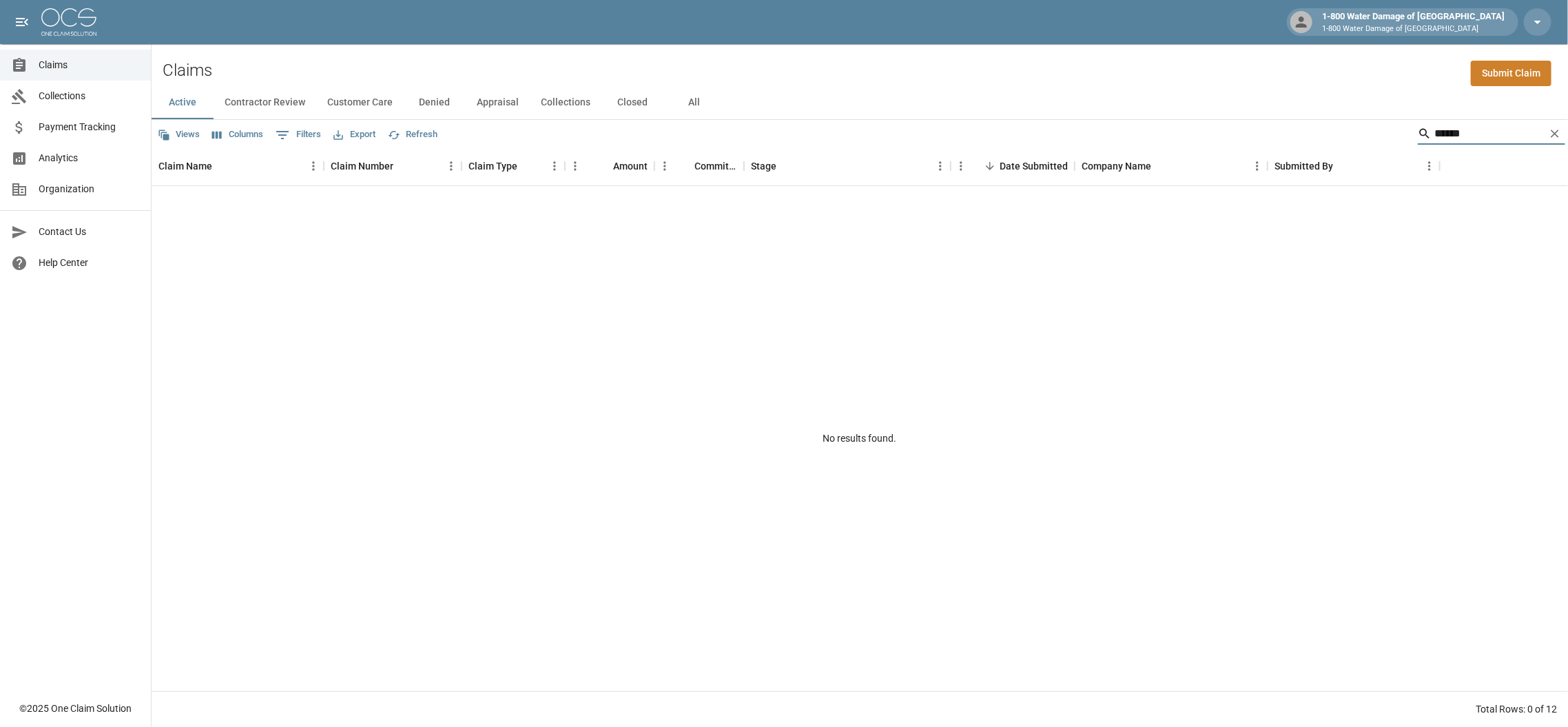
type input "******"
click at [695, 106] on button "All" at bounding box center [694, 103] width 62 height 33
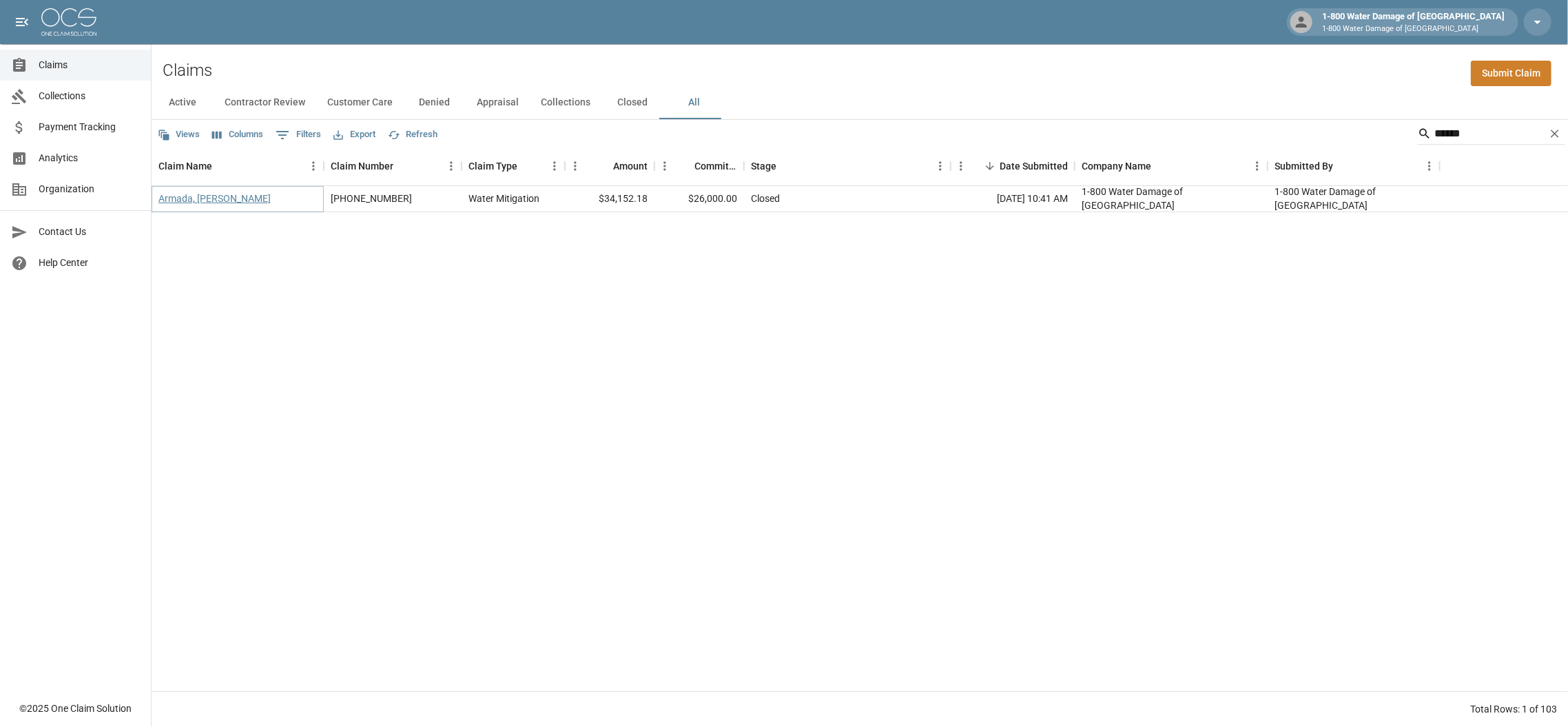
click at [200, 197] on link "Armada, [PERSON_NAME]" at bounding box center [214, 198] width 113 height 14
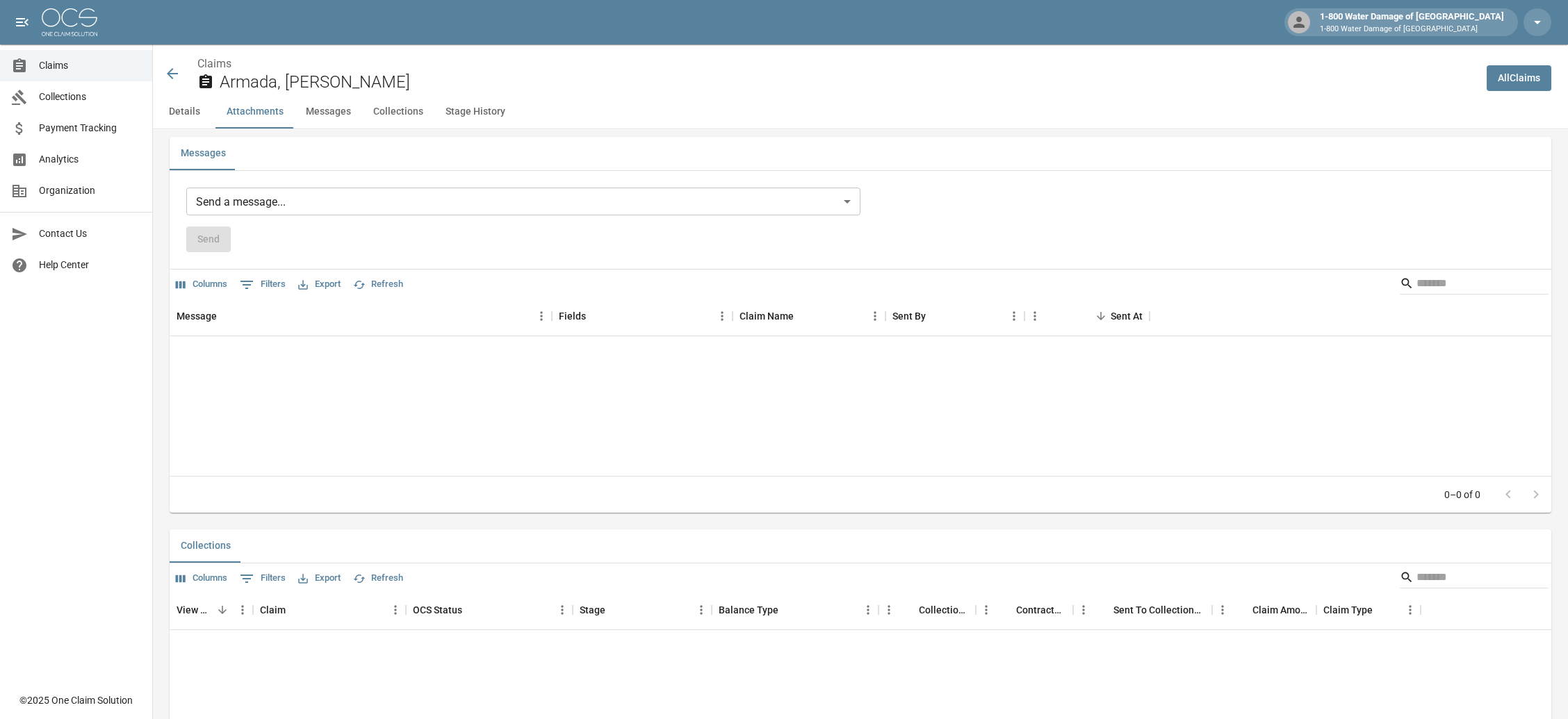
scroll to position [1019, 0]
